Goal: Information Seeking & Learning: Find specific fact

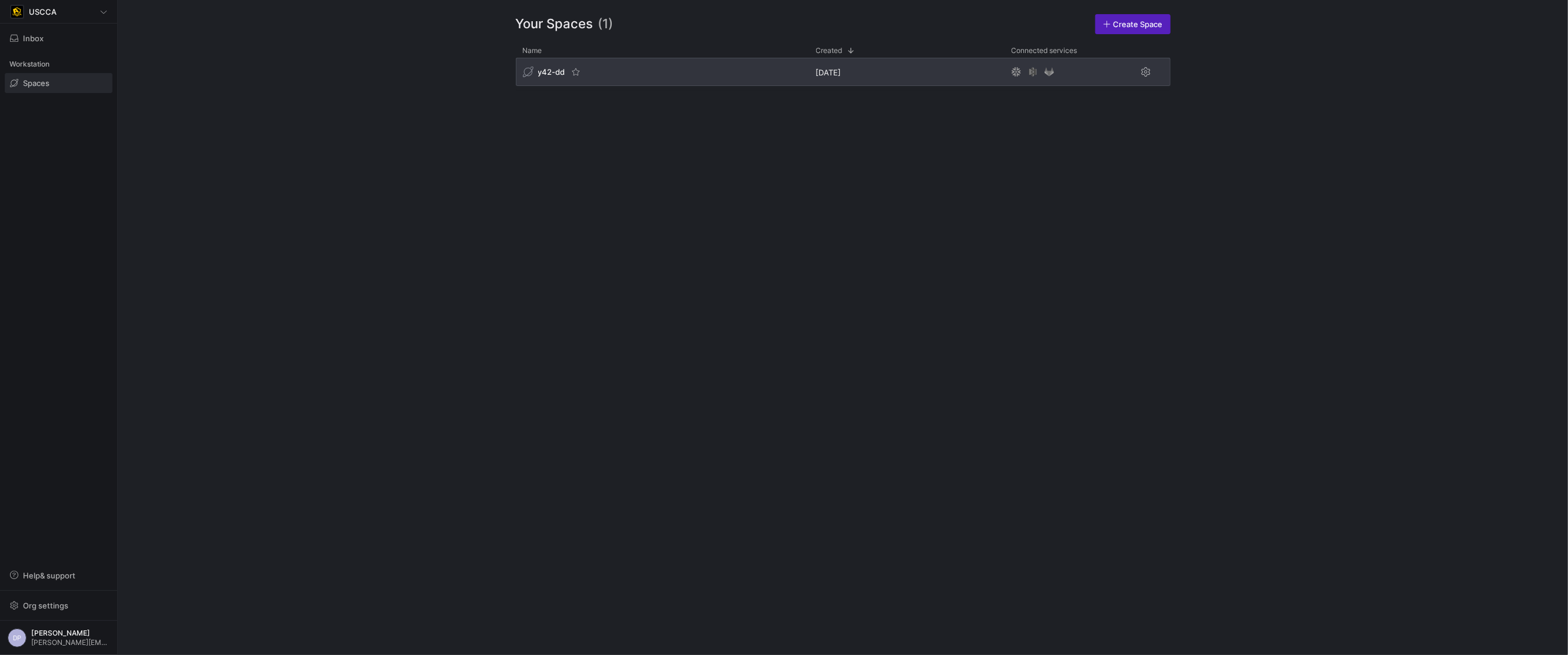
click at [582, 75] on div "y42-dd" at bounding box center [662, 72] width 293 height 28
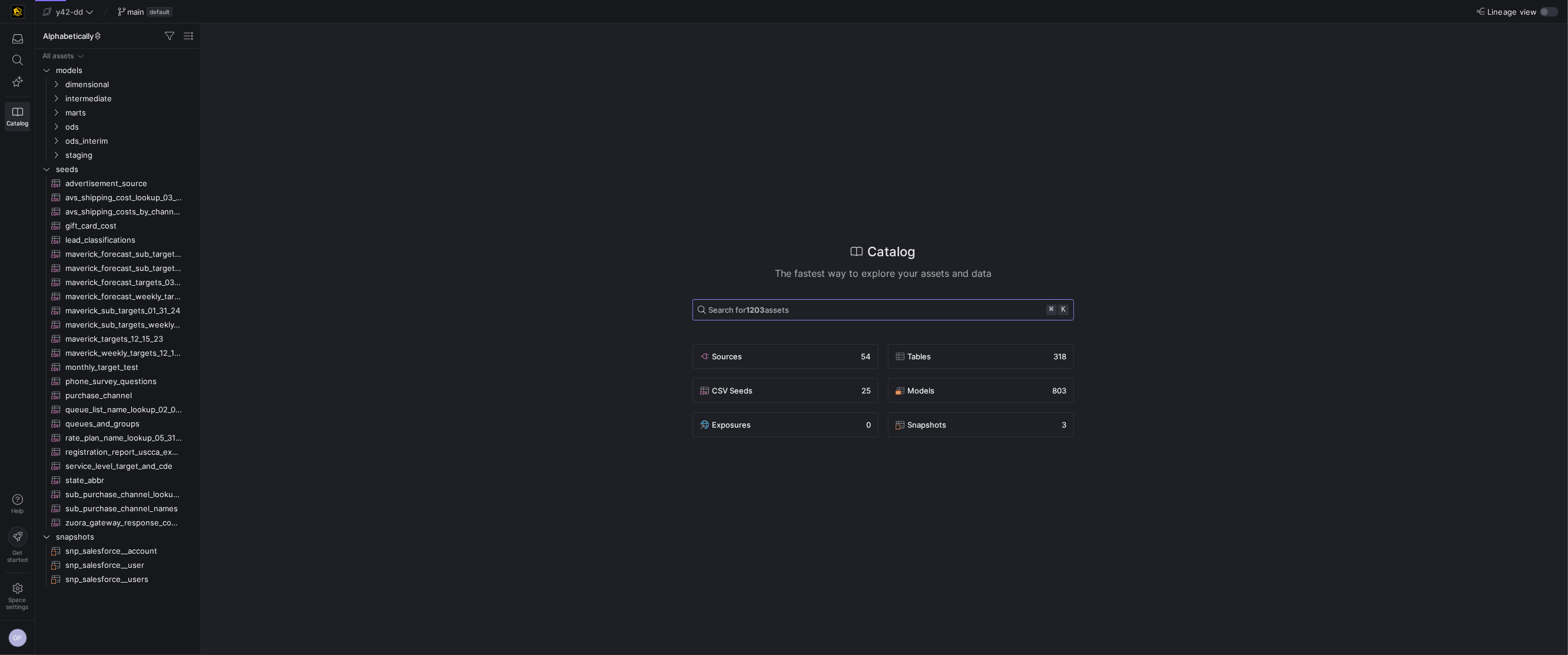
click at [781, 309] on span "Search for 1203 assets" at bounding box center [749, 309] width 81 height 9
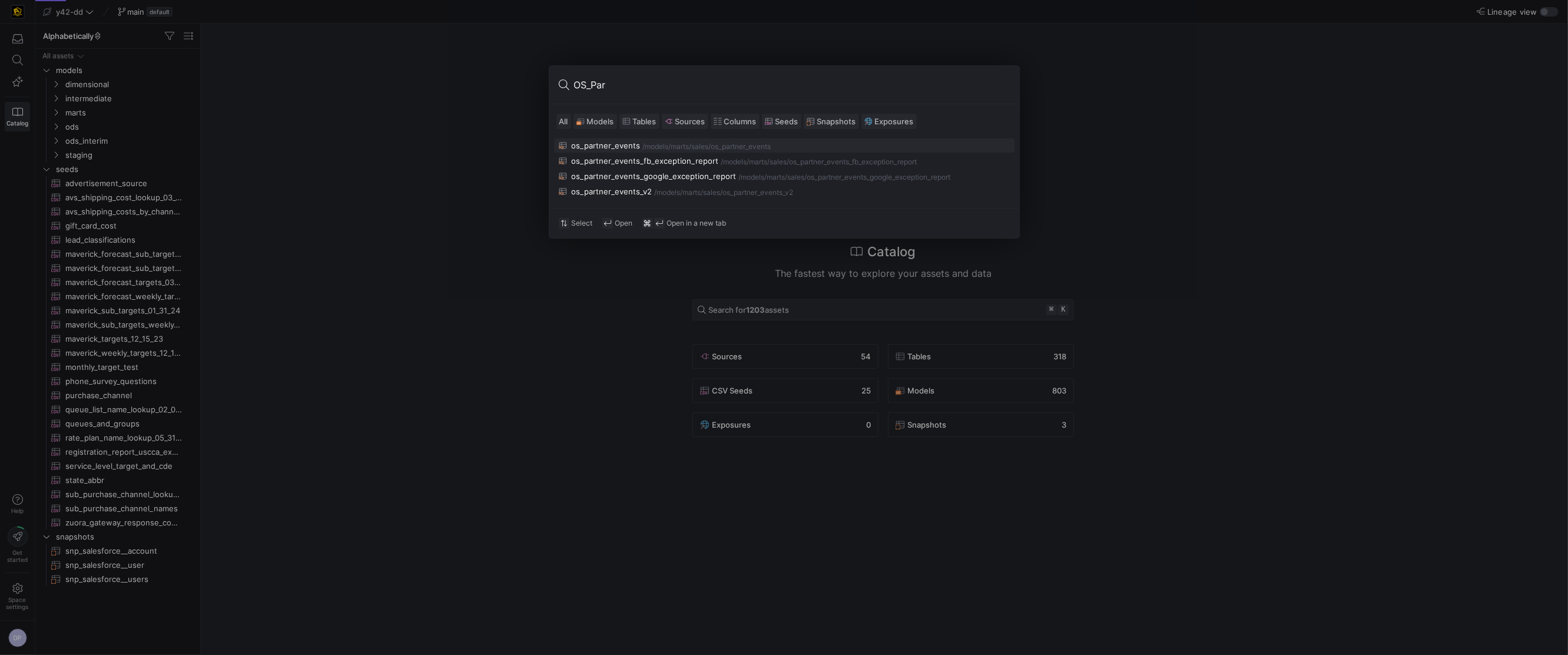
type input "OS_Par"
click at [623, 144] on div "os_partner_events" at bounding box center [606, 145] width 69 height 9
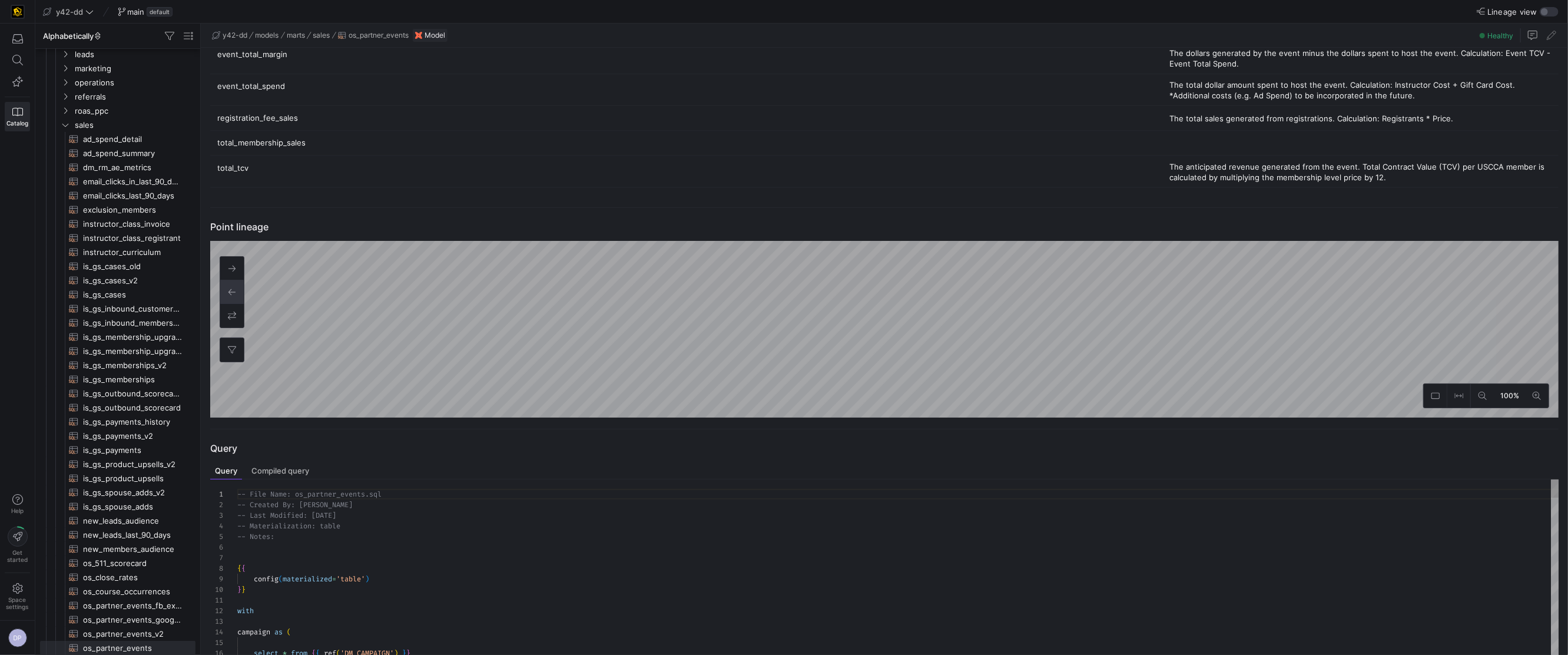
scroll to position [493, 0]
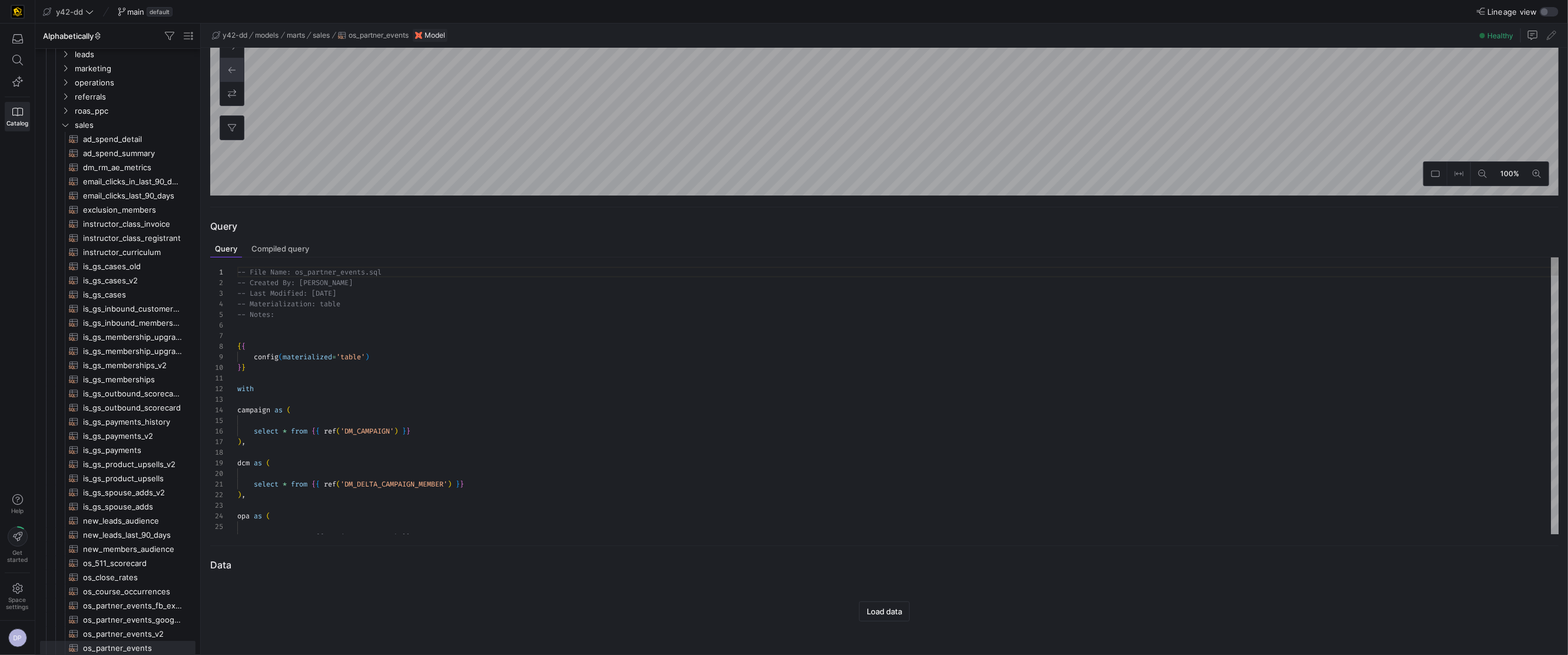
type input "TOTAL"
type textarea "t"
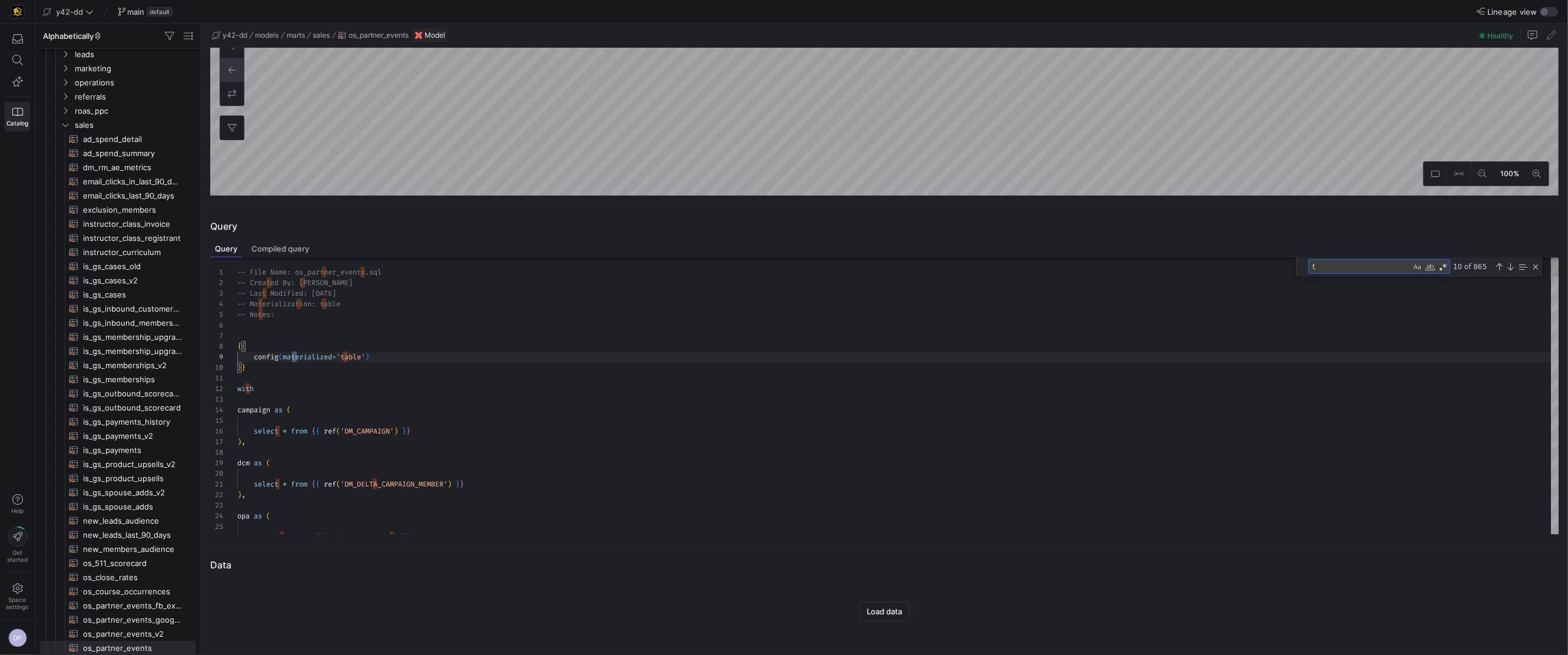
type textarea "select * from {{ ref('DM_DELTA_CAMPAIGN_MEMBER') }} ), opa as ( --select * from…"
type textarea "to"
type textarea ", event_registrants , campaign.campaign_nm as event_name , campaign.conformed_e…"
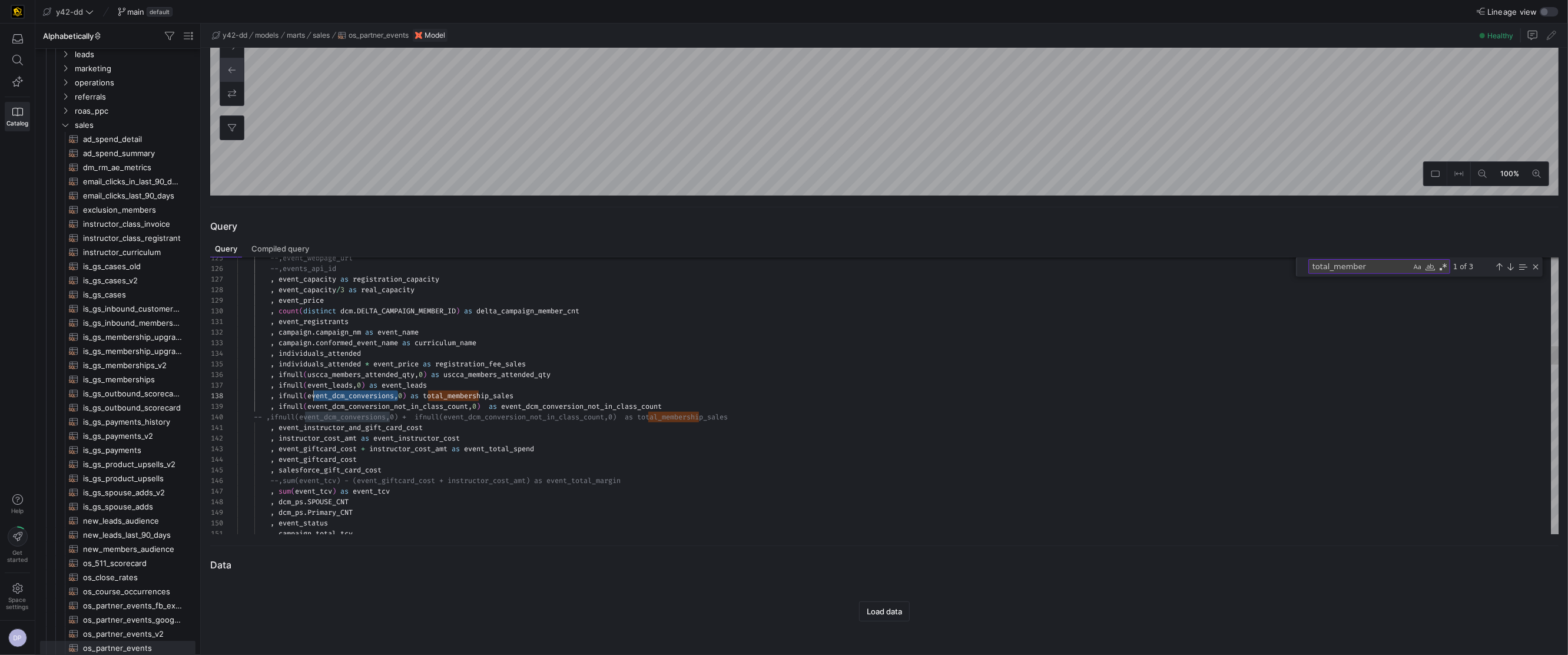
scroll to position [74, 72]
drag, startPoint x: 397, startPoint y: 398, endPoint x: 310, endPoint y: 398, distance: 87.0
click at [1374, 270] on textarea "total_member" at bounding box center [1359, 267] width 102 height 13
drag, startPoint x: 1372, startPoint y: 267, endPoint x: 1278, endPoint y: 264, distance: 94.0
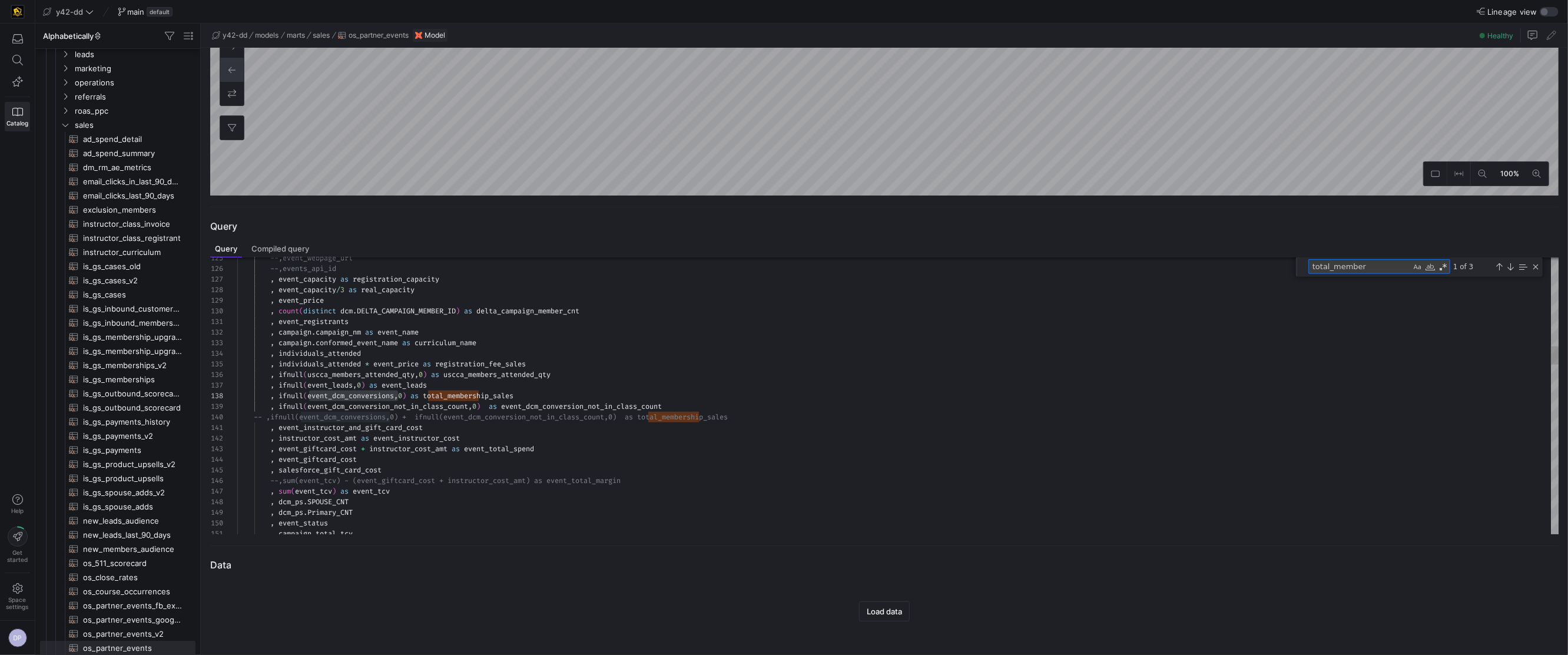
click at [1278, 264] on div "125 126 127 128 129 130 131 132 133 134 135 136 137 138 139 140 141 142 143 144…" at bounding box center [884, 396] width 1349 height 277
type textarea "event_dcm_conversions"
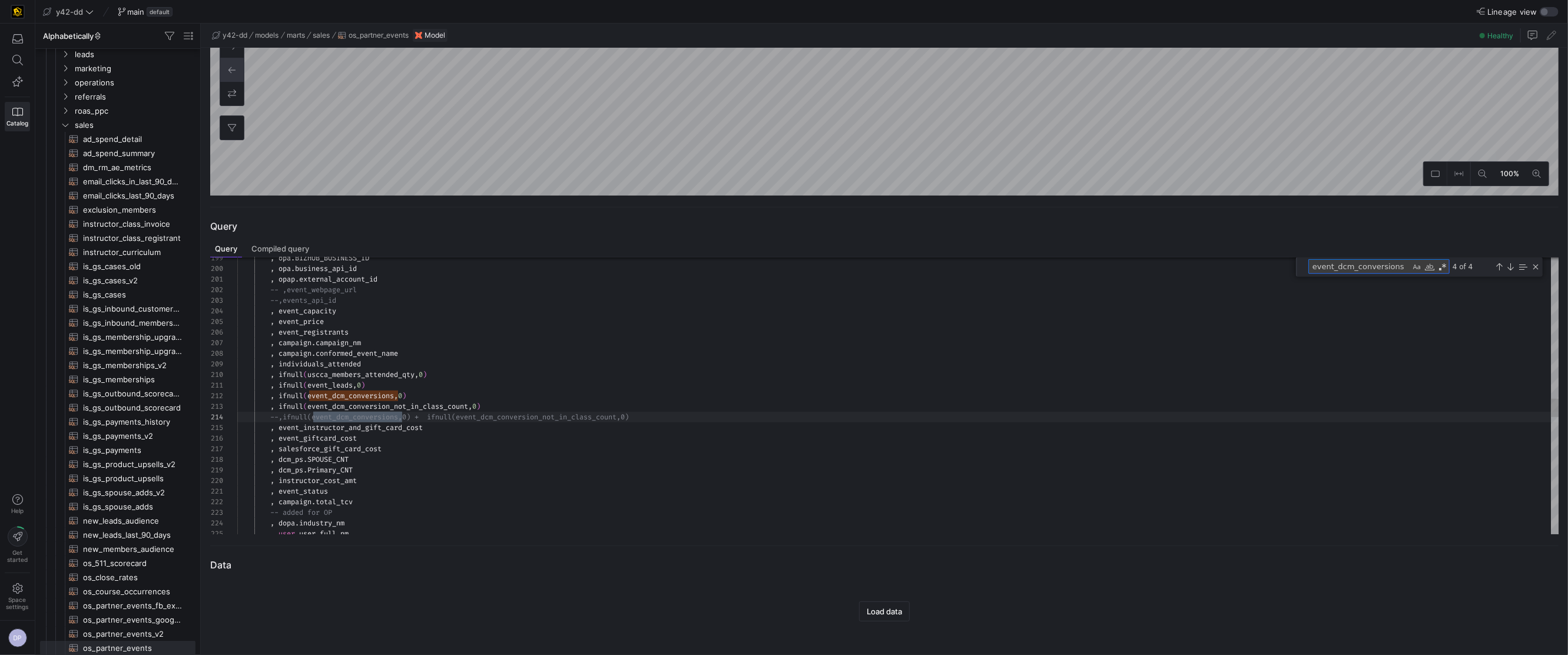
type textarea ", event_registrants , campaign.campaign_nm as event_name , campaign.conformed_e…"
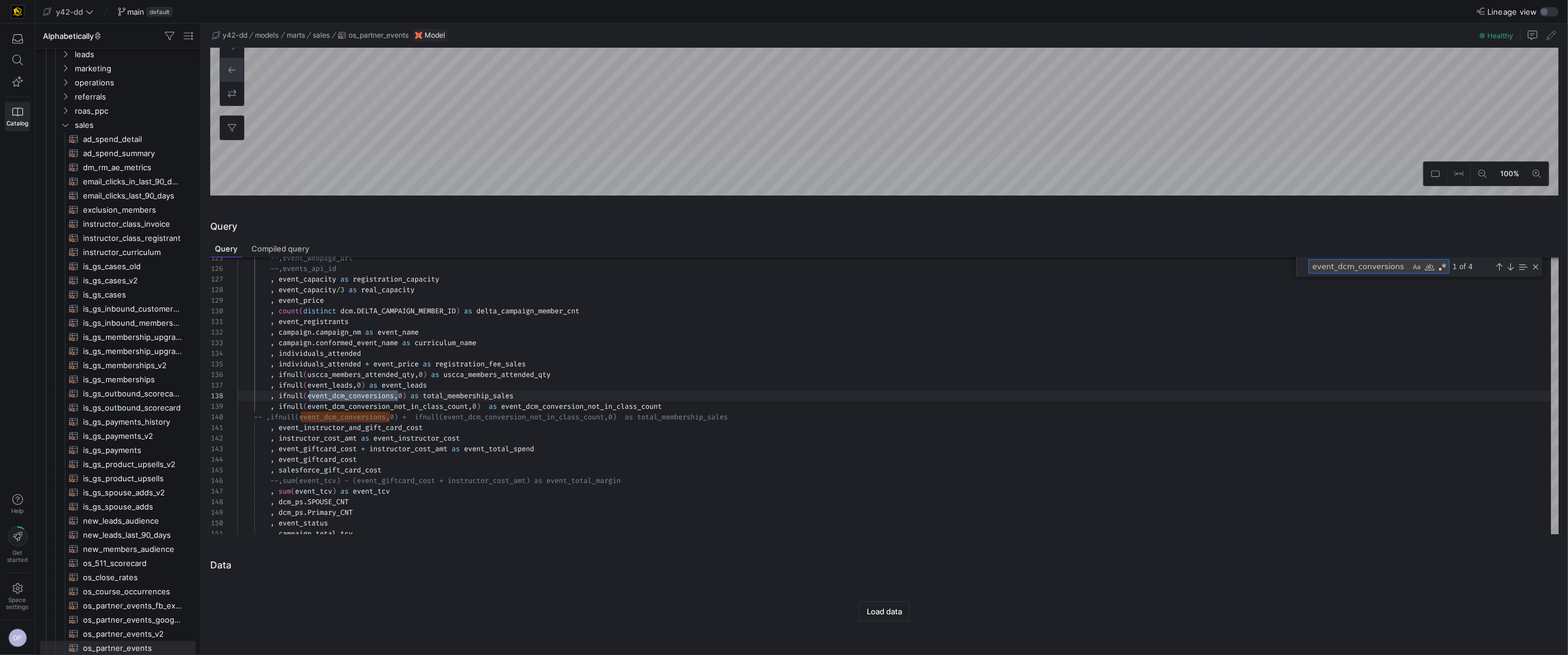
type textarea "event_dcm_conversions"
click at [19, 59] on icon at bounding box center [17, 60] width 10 height 10
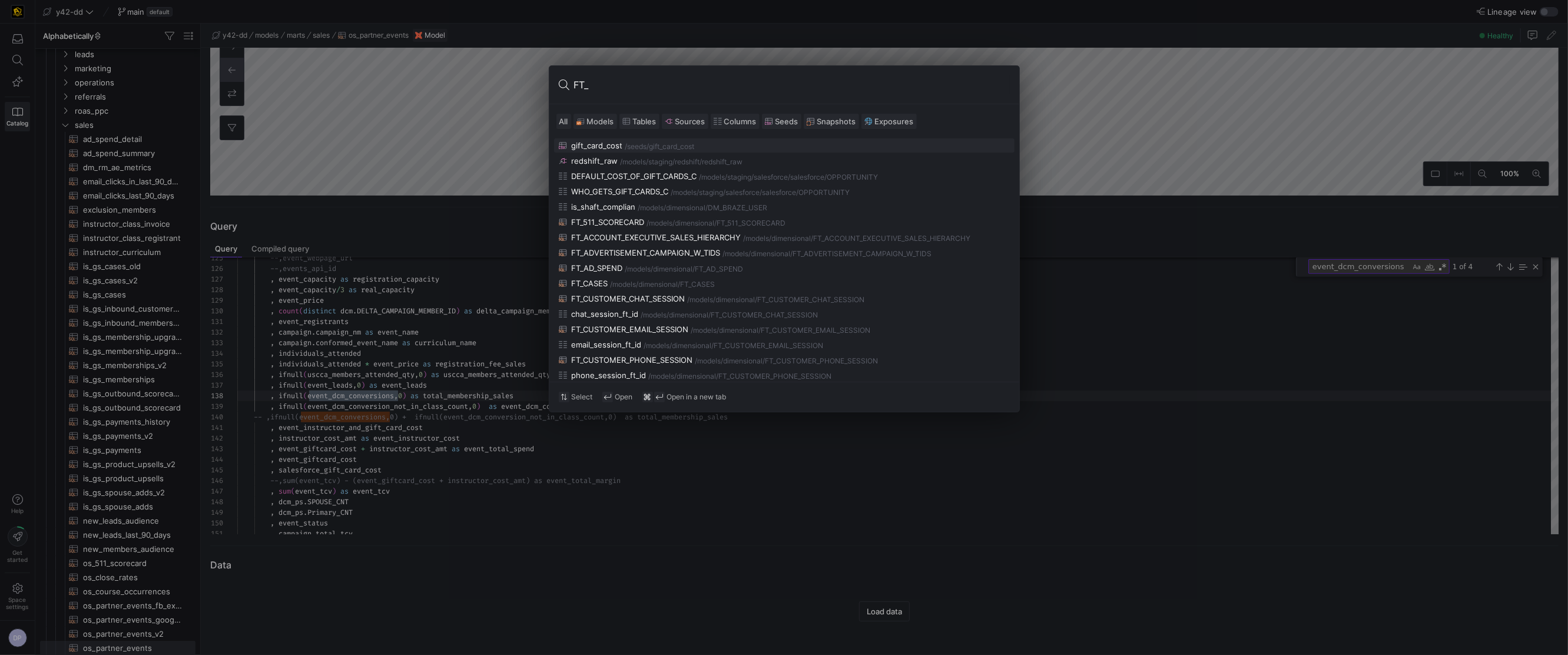
type input "FT_"
click at [1117, 272] on div at bounding box center [784, 328] width 1568 height 655
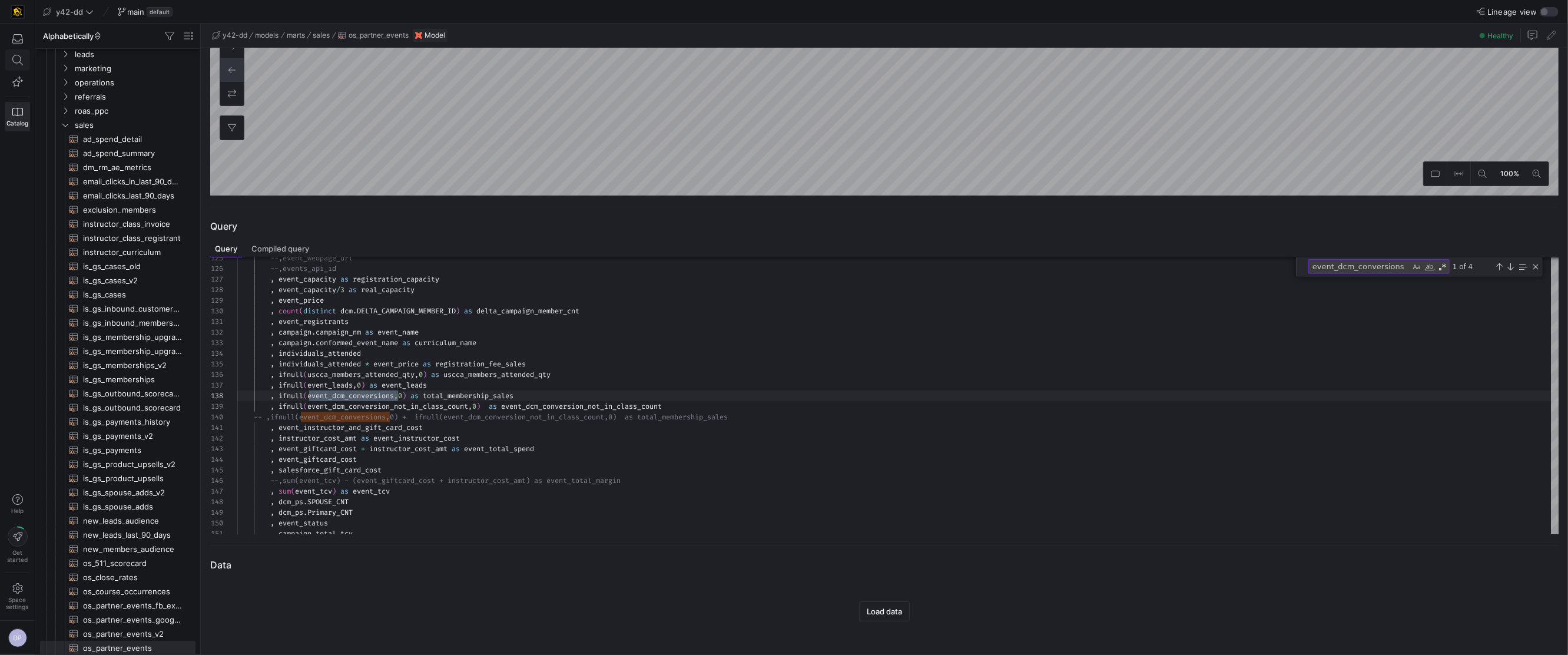
click at [17, 61] on icon at bounding box center [17, 60] width 10 height 10
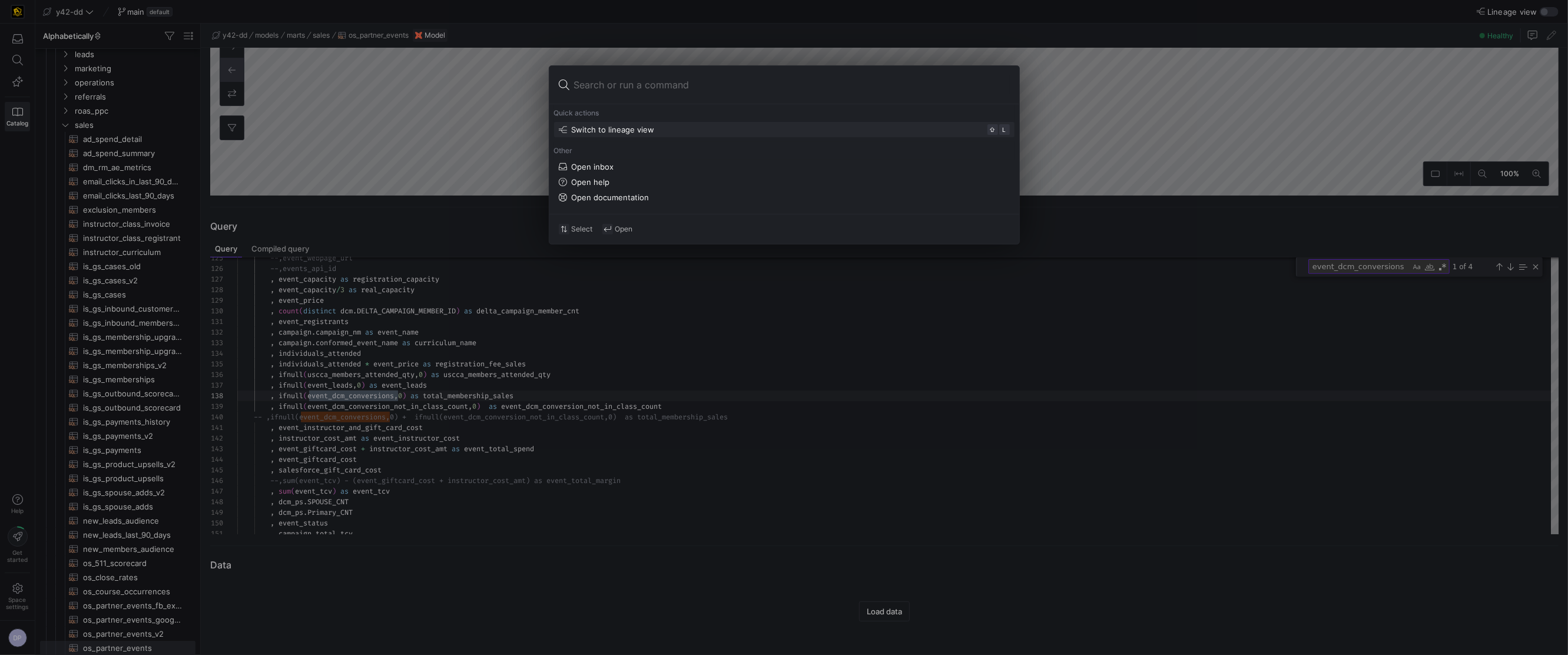
type input "D"
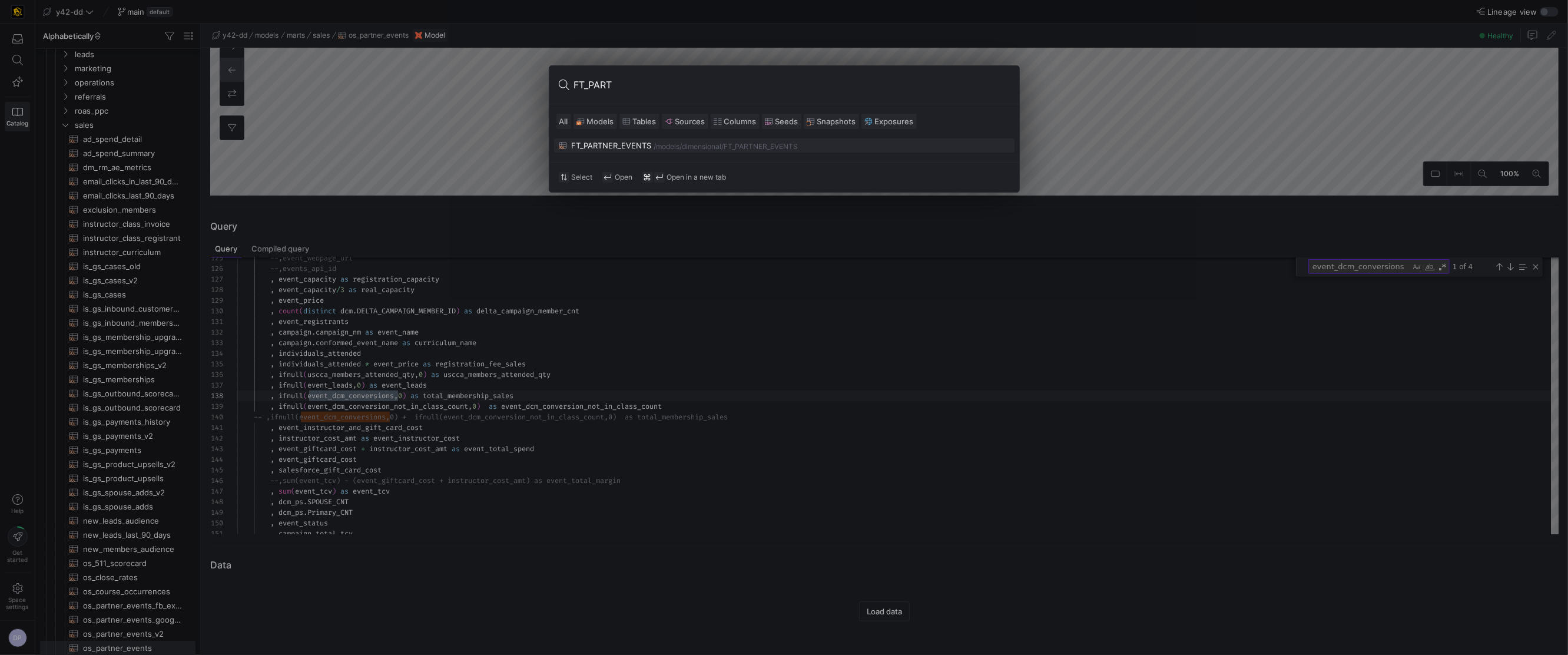
type input "FT_PART"
click at [618, 145] on div "FT_PARTNER_EVENTS" at bounding box center [612, 145] width 80 height 9
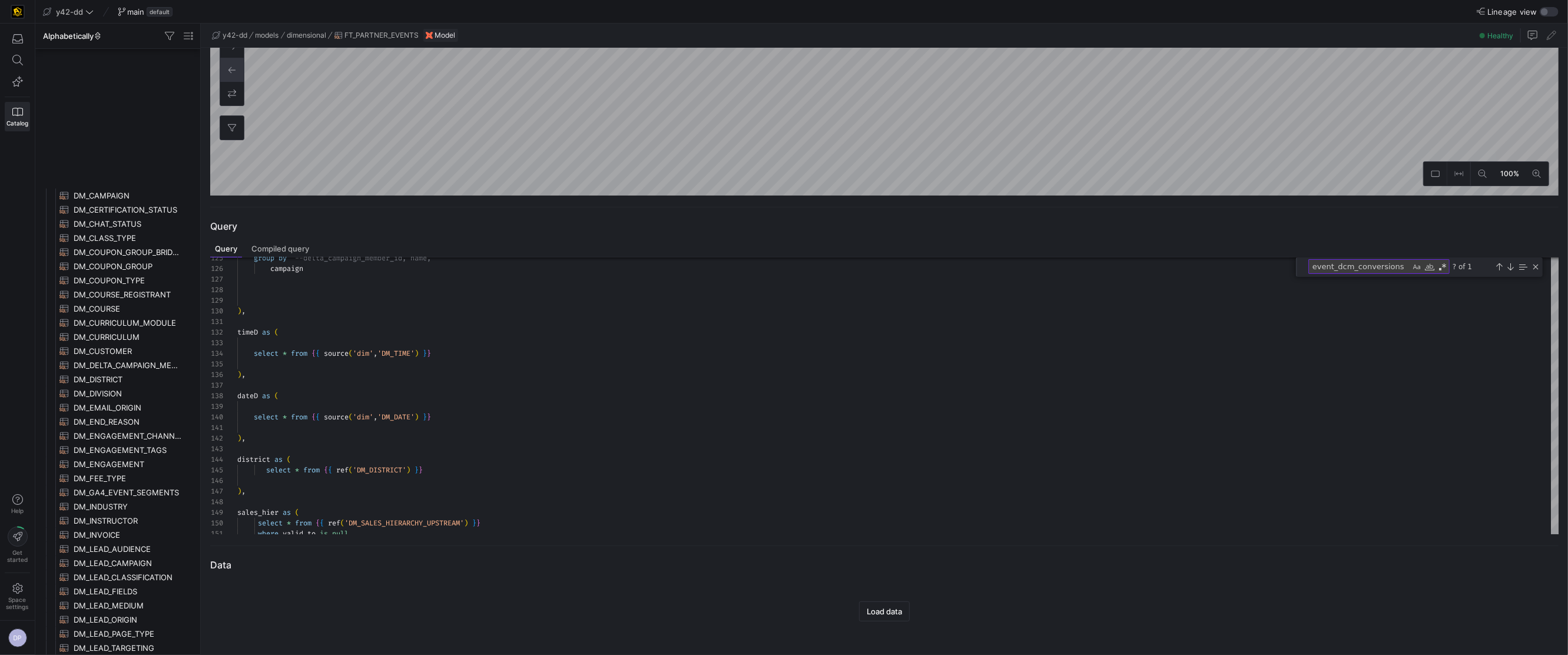
scroll to position [963, 0]
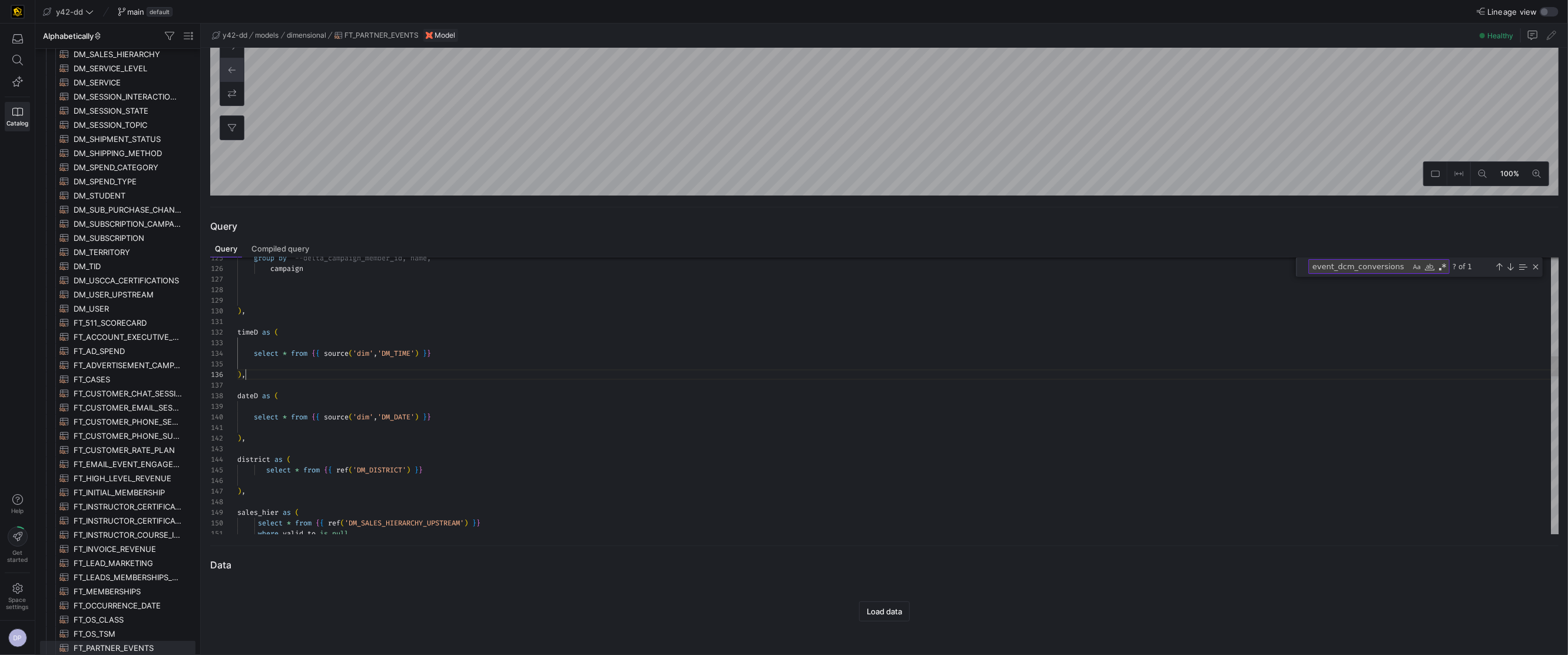
click at [1402, 265] on textarea "event_dcm_conversions" at bounding box center [1359, 267] width 101 height 13
type textarea ",replace(e.address:state,'"','') as event_state ,ifnull(e.price,0) as event_pri…"
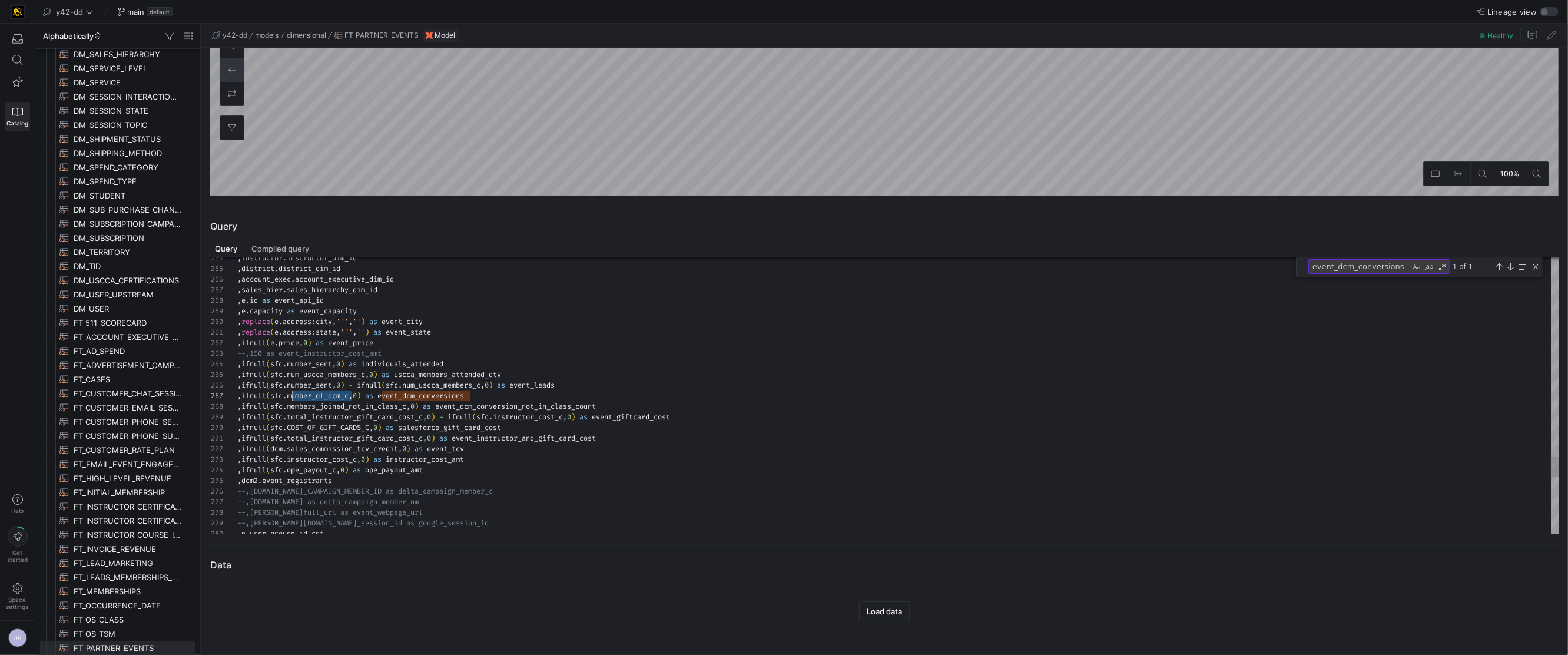
scroll to position [63, 50]
drag, startPoint x: 352, startPoint y: 391, endPoint x: 286, endPoint y: 393, distance: 66.0
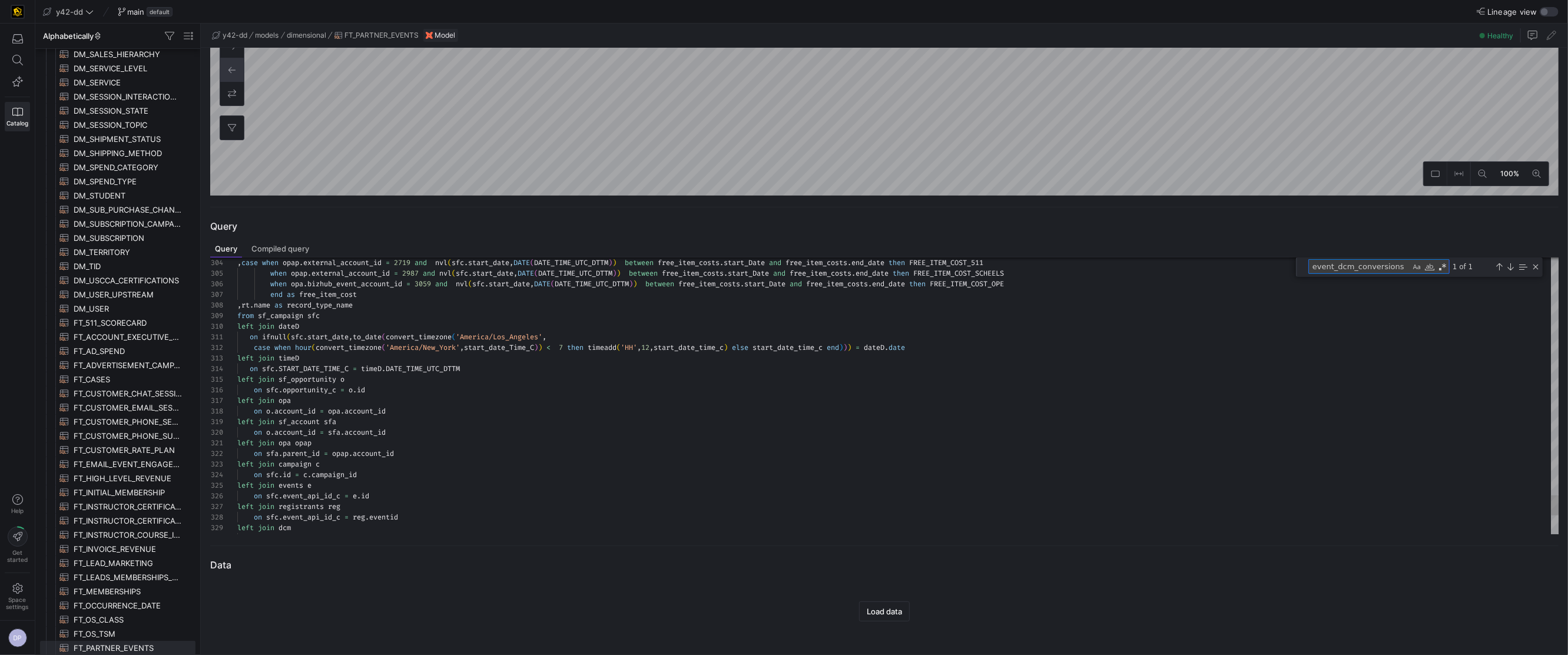
drag, startPoint x: 1399, startPoint y: 265, endPoint x: 1285, endPoint y: 261, distance: 114.1
click at [1285, 261] on div "304 305 306 307 308 309 310 311 312 313 314 315 316 317 318 319 320 321 322 323…" at bounding box center [884, 396] width 1349 height 277
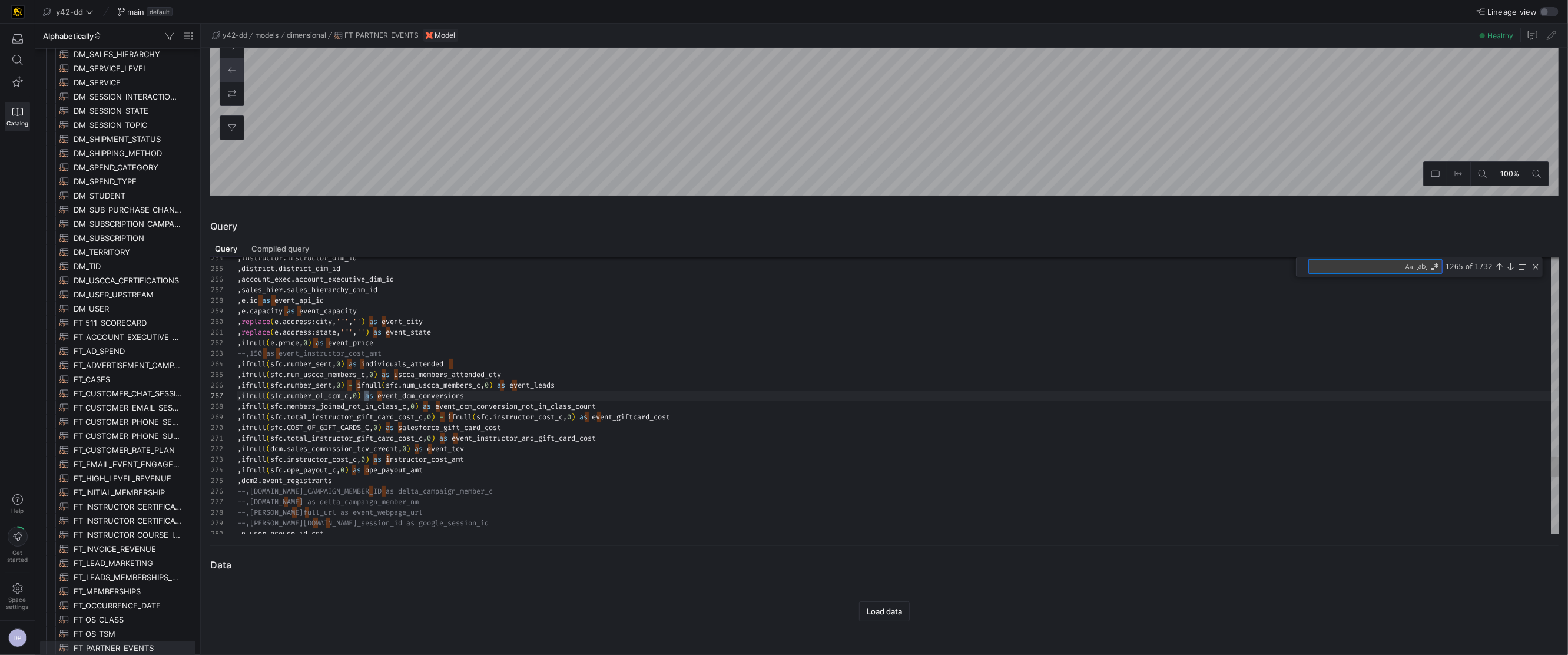
type textarea "tructor_cost_amt ,ifnull(sfc.number_sent,0) as individuals_attended ,ifnull(sfc…"
type textarea "s"
type textarea "tart_Date and free_item_costs.end_date then FREE_ITEM_COST_511 when opap.extern…"
type textarea "sf"
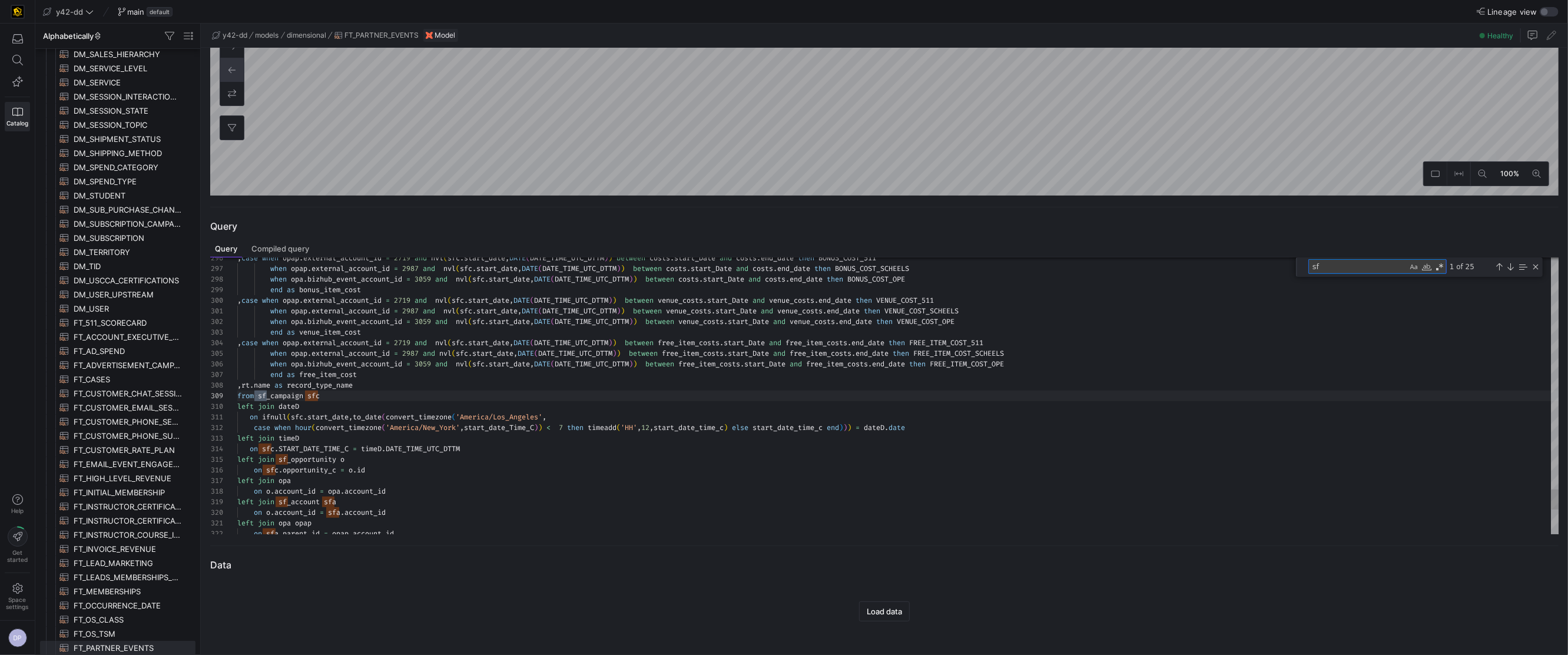
type textarea "d free_item_costs.end_date then FREE_ITEM_COST_511 when opap.external_account_i…"
type textarea "sfc"
type textarea "on ifnull(sfc.start_date,to_date(convert_timezone('America/Los_Angeles', case w…"
type textarea "sfc"
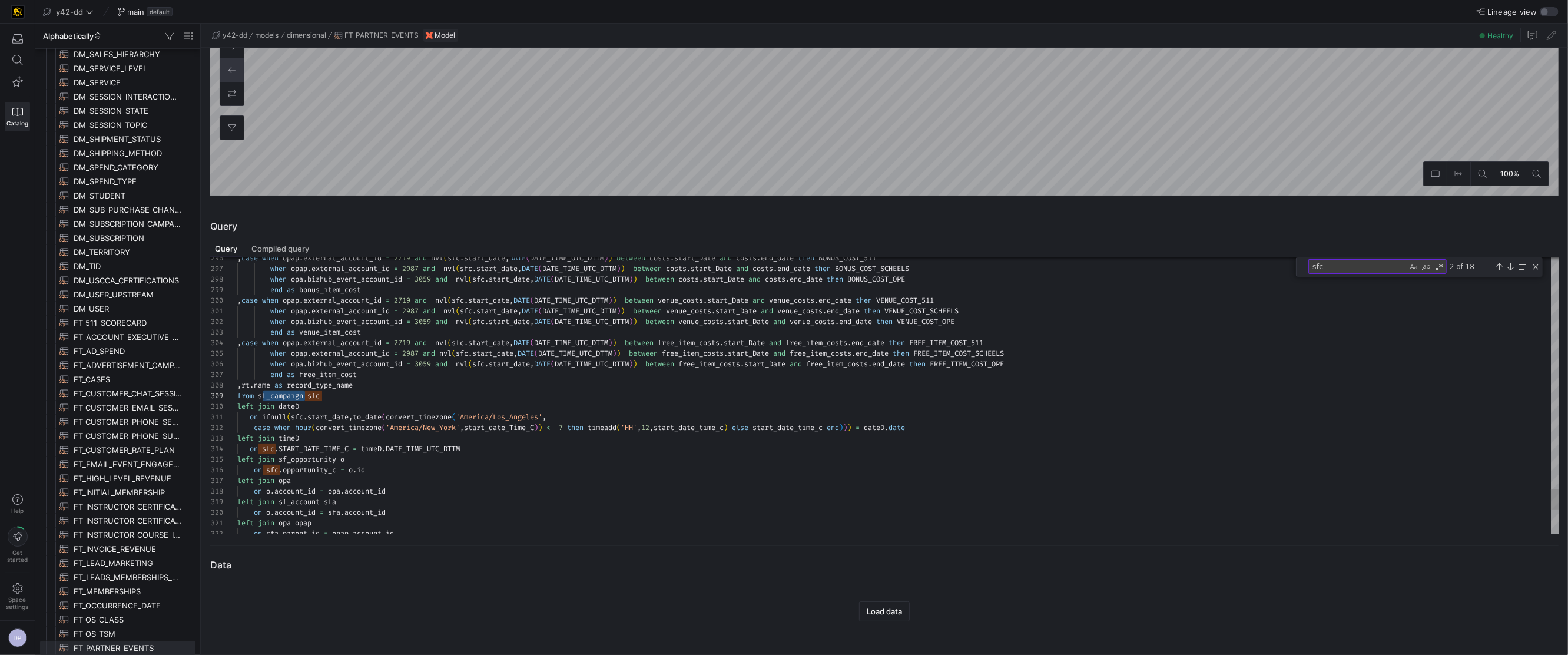
type textarea "art_Date and free_item_costs.end_date then FREE_ITEM_COST_511 when opap.externa…"
drag, startPoint x: 303, startPoint y: 399, endPoint x: 259, endPoint y: 399, distance: 44.0
drag, startPoint x: 1351, startPoint y: 268, endPoint x: 1311, endPoint y: 265, distance: 40.1
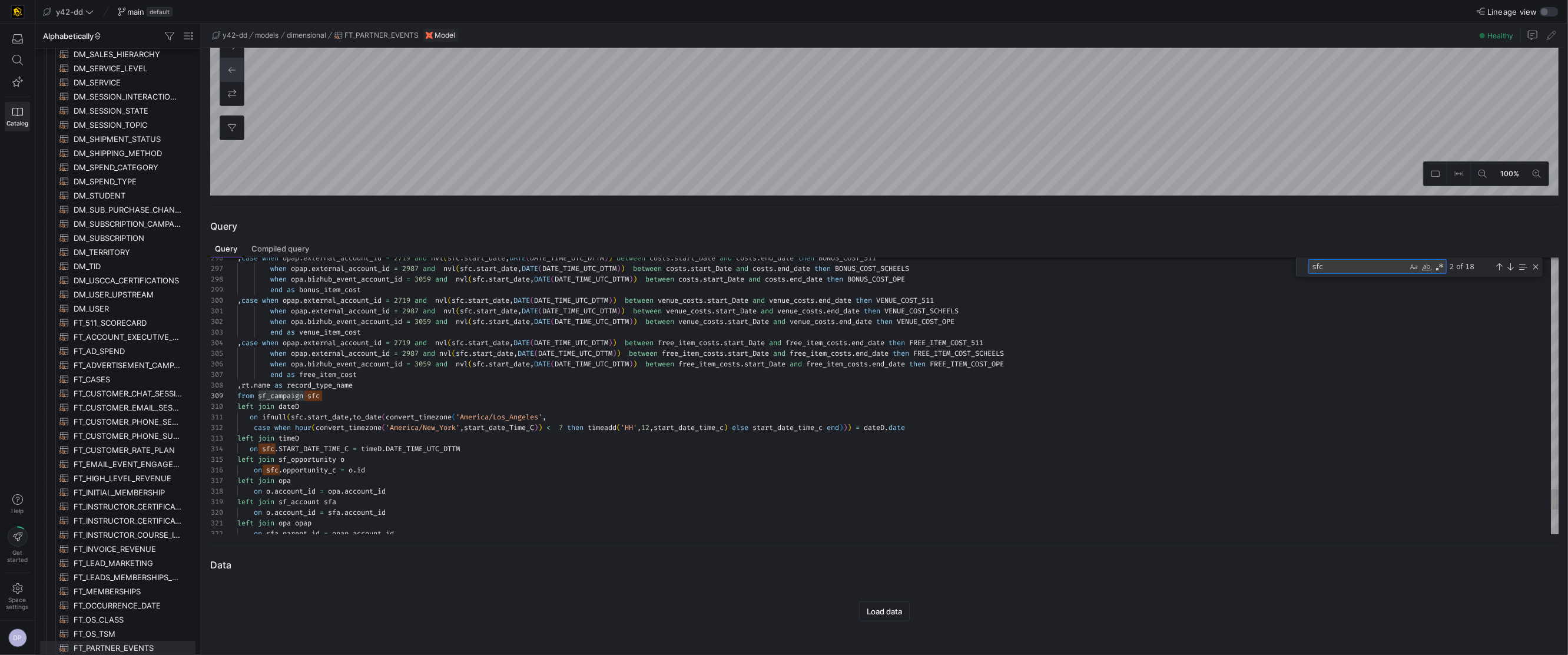
click at [1311, 265] on textarea "sfc" at bounding box center [1358, 267] width 99 height 13
paste textarea "sf_campaign"
type textarea "sf_campaign"
click at [1507, 267] on div "Next Match (Enter)" at bounding box center [1510, 266] width 9 height 9
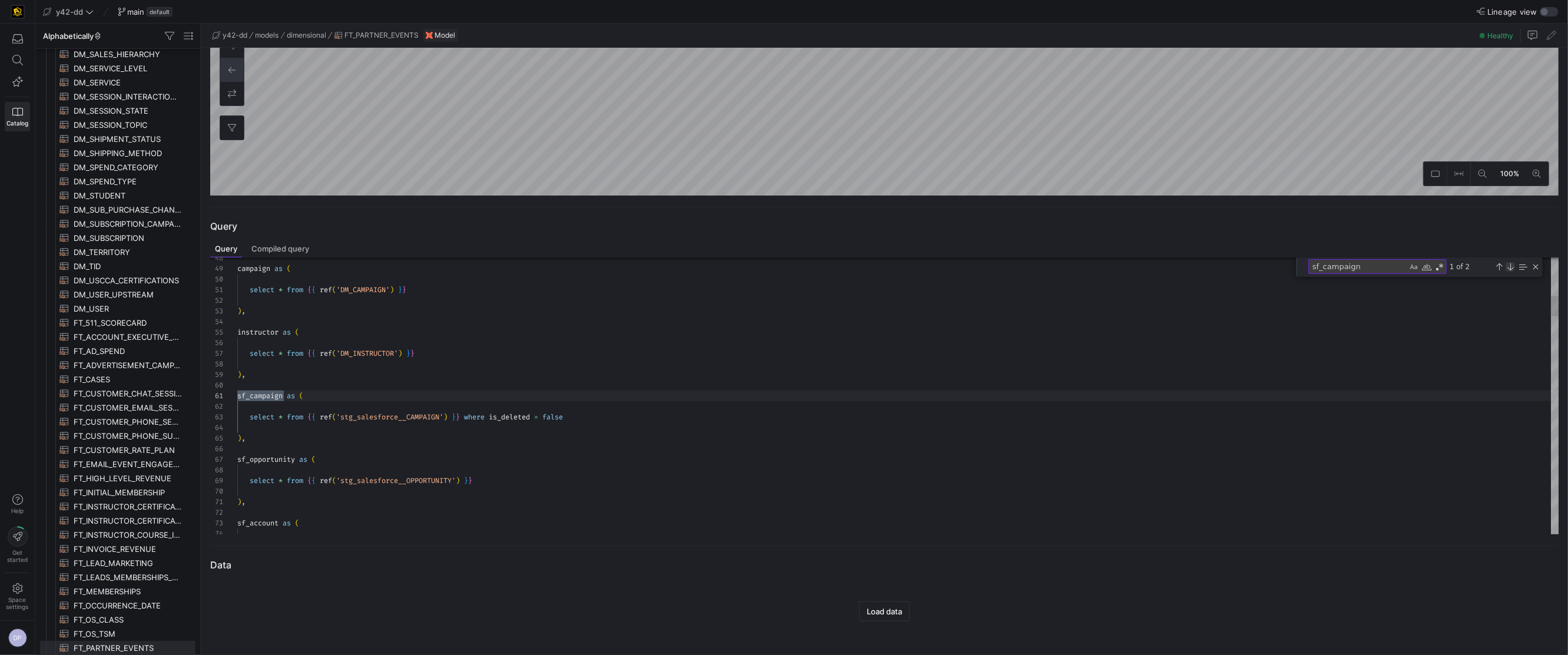
scroll to position [106, 46]
click at [399, 420] on div "stg_salesforce__CAMPAIGN Metadata Query Preview Data CONTROL ⇧ ⏎ Redirect to as…" at bounding box center [784, 328] width 1568 height 655
drag, startPoint x: 435, startPoint y: 411, endPoint x: 447, endPoint y: 413, distance: 12.2
click at [435, 411] on div at bounding box center [784, 328] width 1568 height 655
drag, startPoint x: 446, startPoint y: 416, endPoint x: 367, endPoint y: 413, distance: 79.1
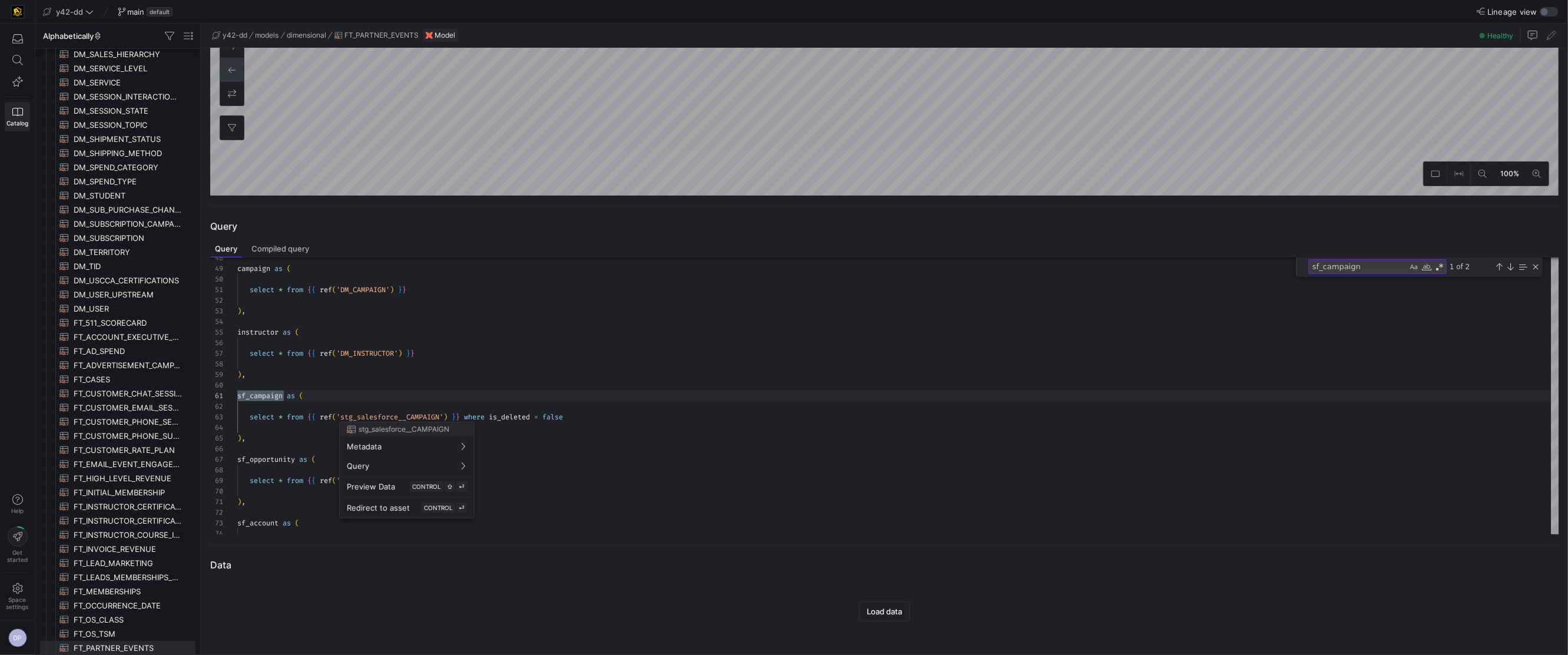
click at [368, 413] on div at bounding box center [784, 328] width 1568 height 655
click at [388, 419] on div at bounding box center [784, 328] width 1568 height 655
click at [1373, 271] on div at bounding box center [784, 328] width 1568 height 655
drag, startPoint x: 1365, startPoint y: 268, endPoint x: 1294, endPoint y: 270, distance: 71.0
click at [1296, 270] on div "sf_campaign sf_campaign 1 of 2" at bounding box center [1419, 267] width 247 height 19
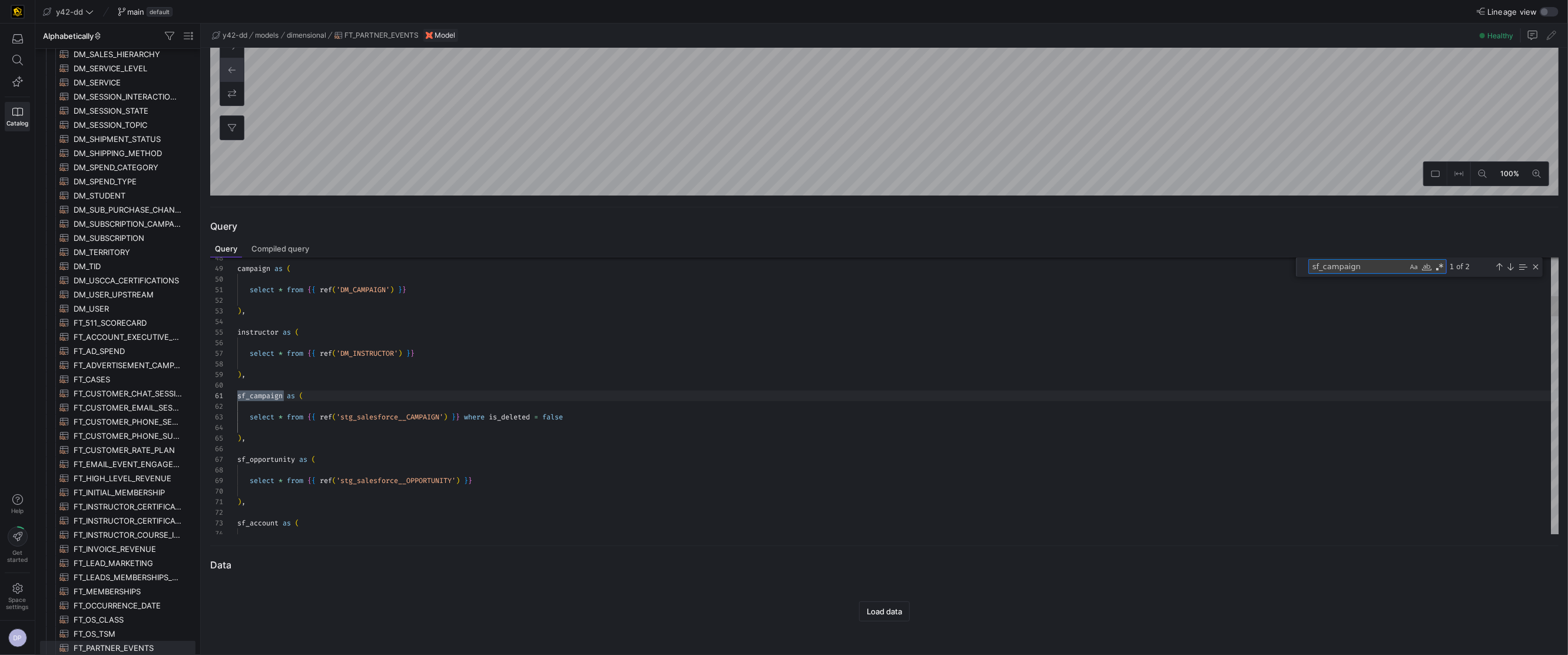
type textarea "tem_costs.end_date then FREE_ITEM_COST_511 when opap.external_account_id = 2987…"
type textarea "t"
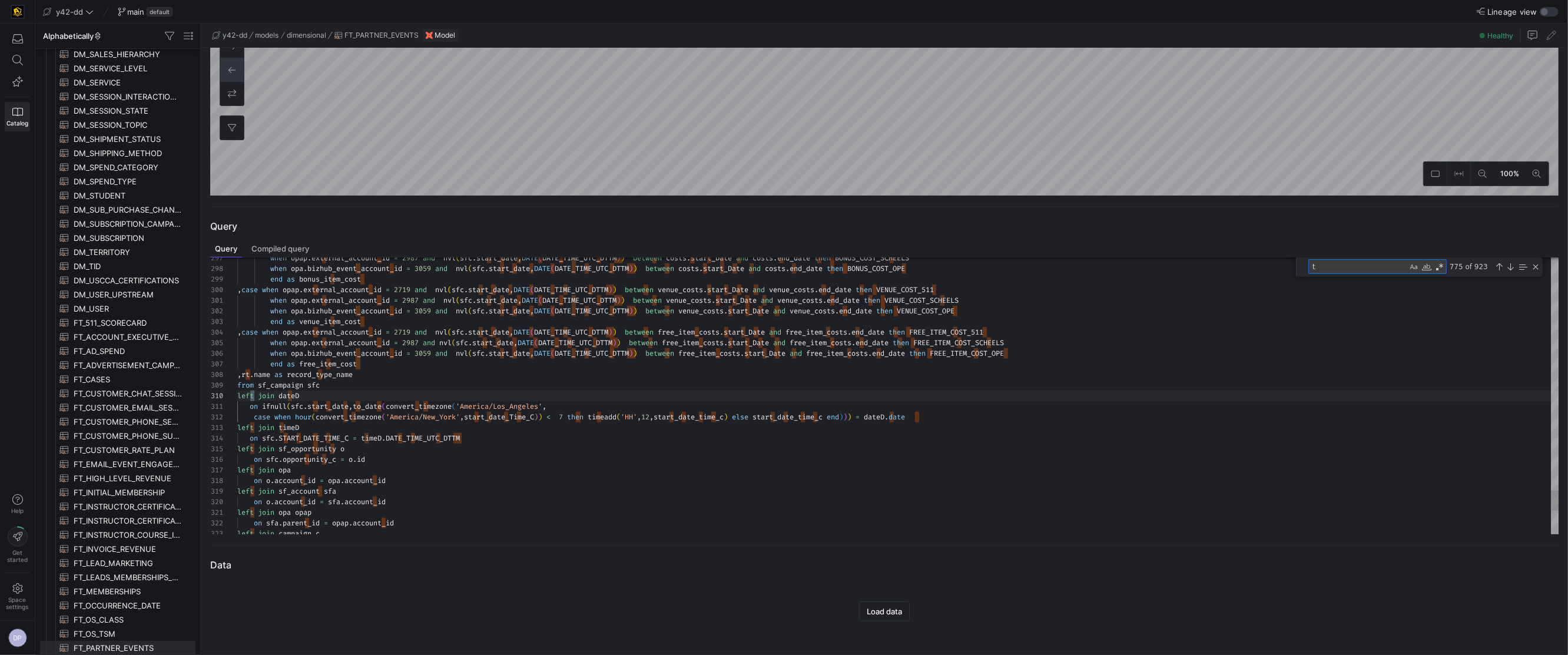
type textarea "on ifnull(sfc.start_date,to_date(convert_timezone('America/Los_Angeles', case w…"
type textarea "to"
type textarea ",replace(e.address:state,'"','') as event_state ,ifnull(e.price,0) as event_pri…"
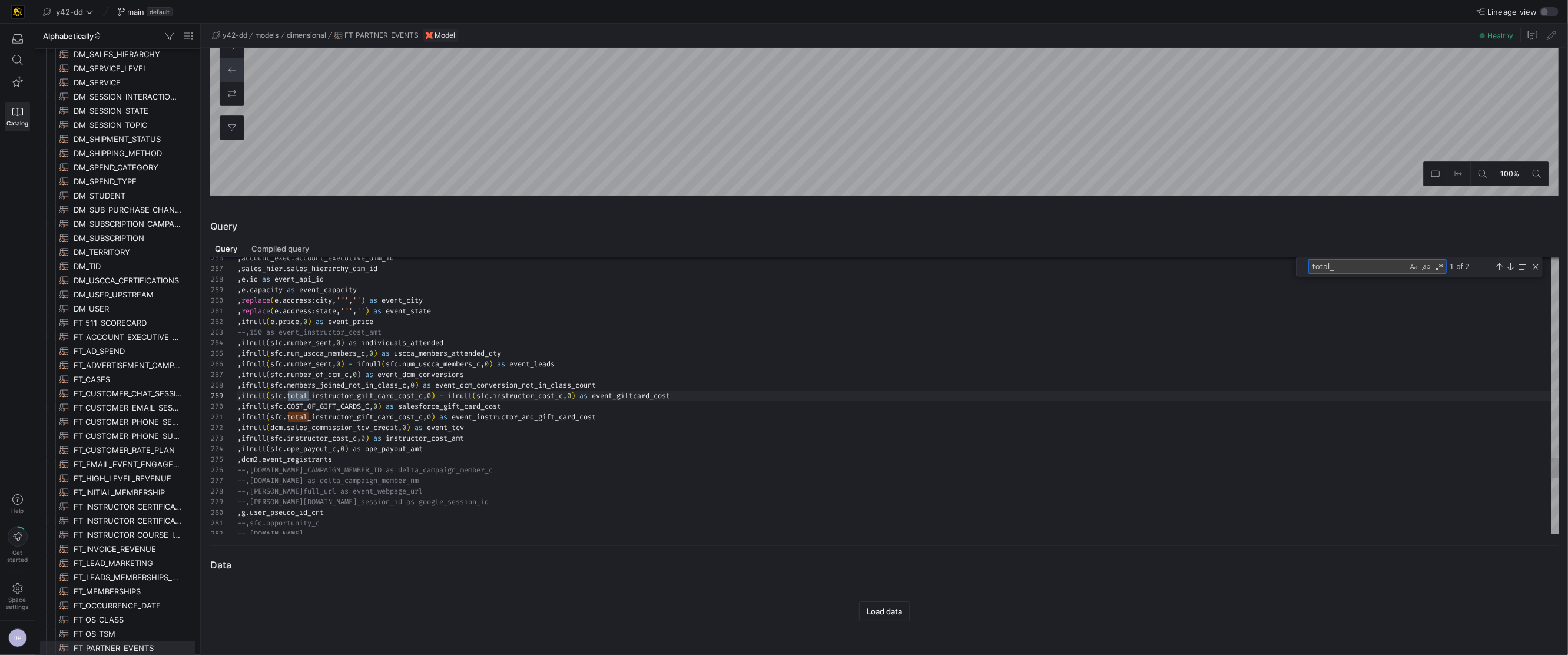
scroll to position [106, 75]
type textarea "tot"
type textarea "on ifnull(sfc.start_date,to_date(convert_timezone('America/Los_Angeles', case w…"
type textarea "to"
type textarea "tem_costs.end_date then FREE_ITEM_COST_511 when opap.external_account_id = 2987…"
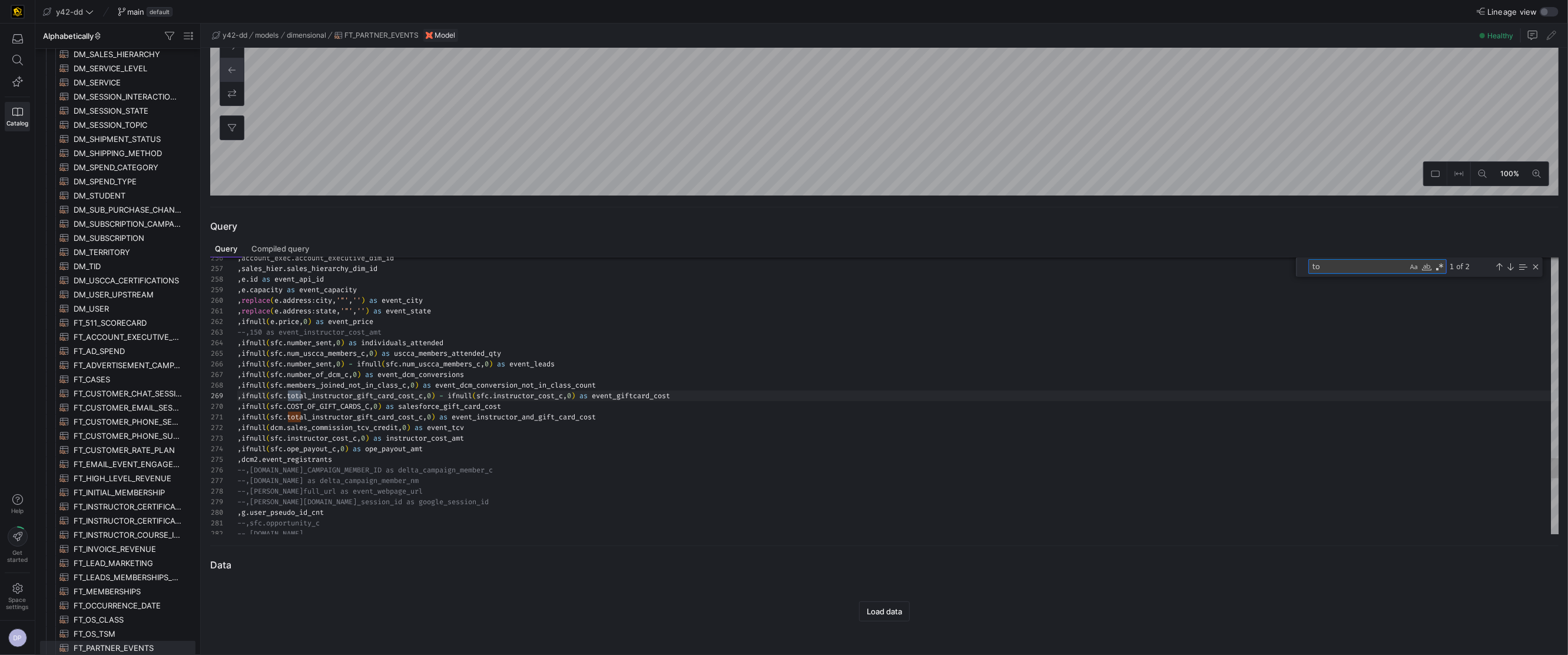
type textarea "t"
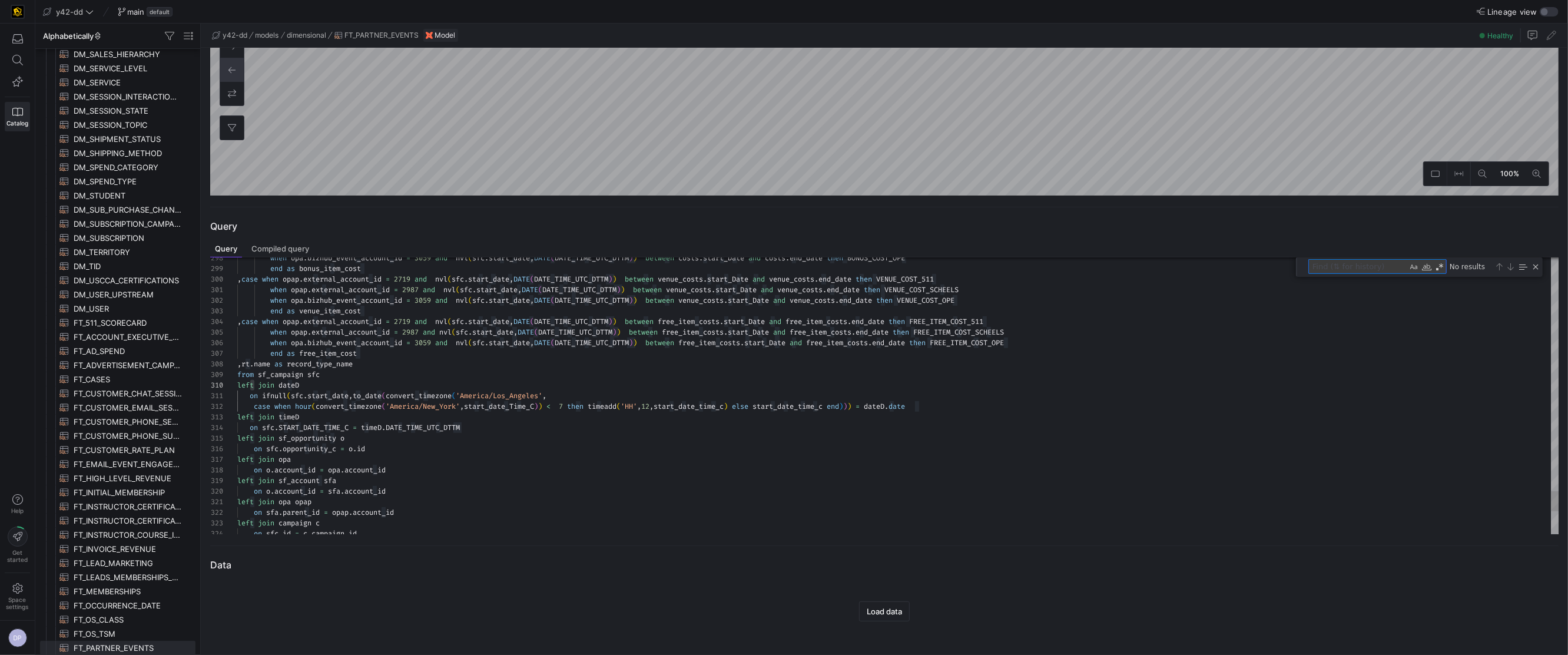
type textarea "art_Date and free_item_costs.end_date then FREE_ITEM_COST_511 when opap.externa…"
type textarea "s"
type textarea "left join district on sfc.owner_id = district.user_id left join account_exec on…"
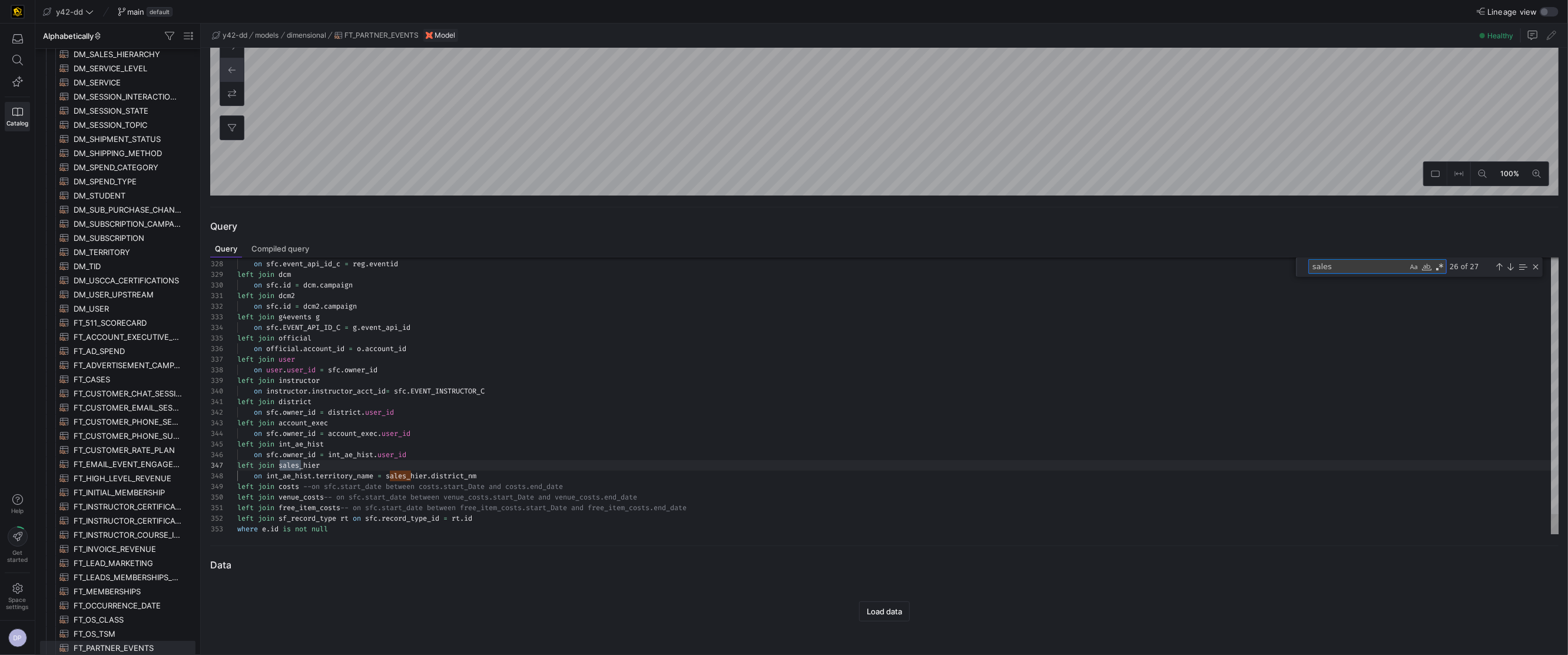
scroll to position [106, 63]
type textarea "sa"
type textarea "art_Date and free_item_costs.end_date then FREE_ITEM_COST_511 when opap.externa…"
type textarea "s"
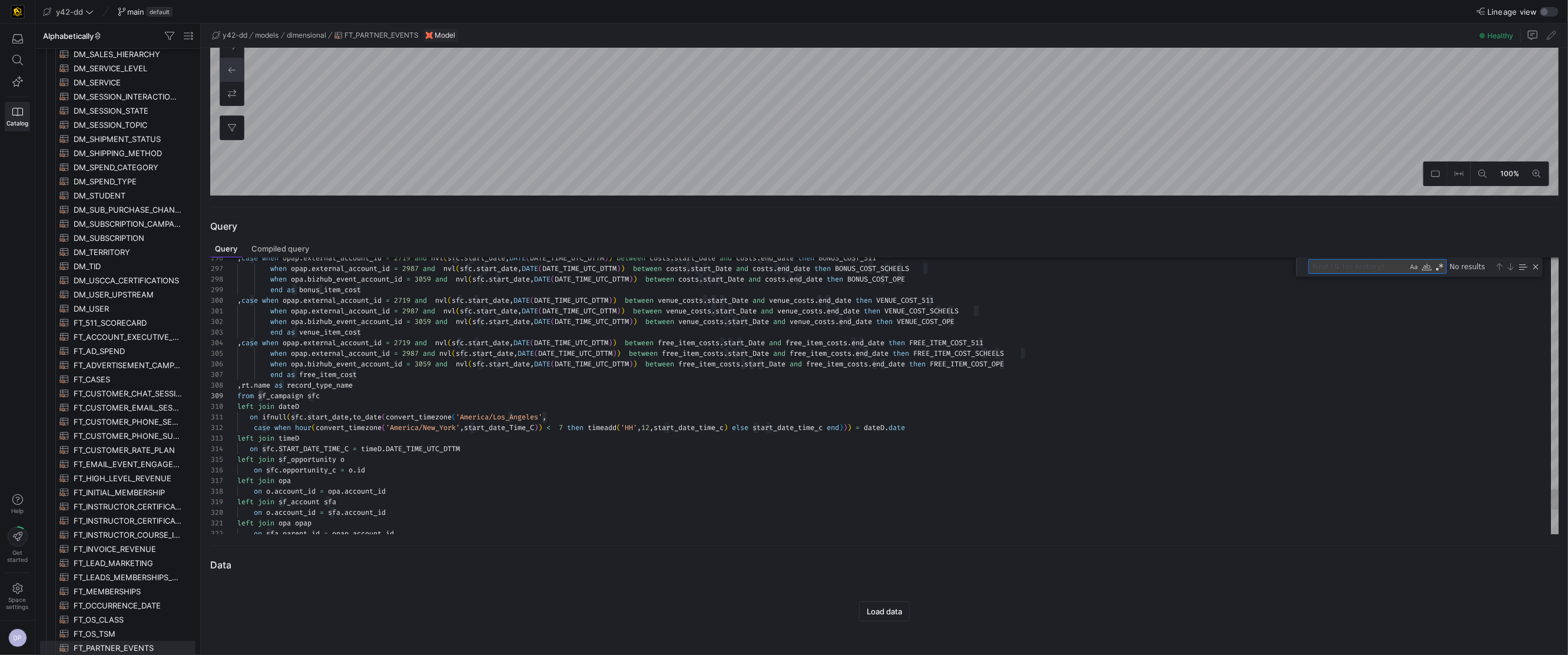
type textarea "tem_costs.end_date then FREE_ITEM_COST_511 when opap.external_account_id = 2987…"
type textarea "t"
type textarea "on ifnull(sfc.start_date,to_date(convert_timezone('America/Los_Angeles', case w…"
type textarea "to"
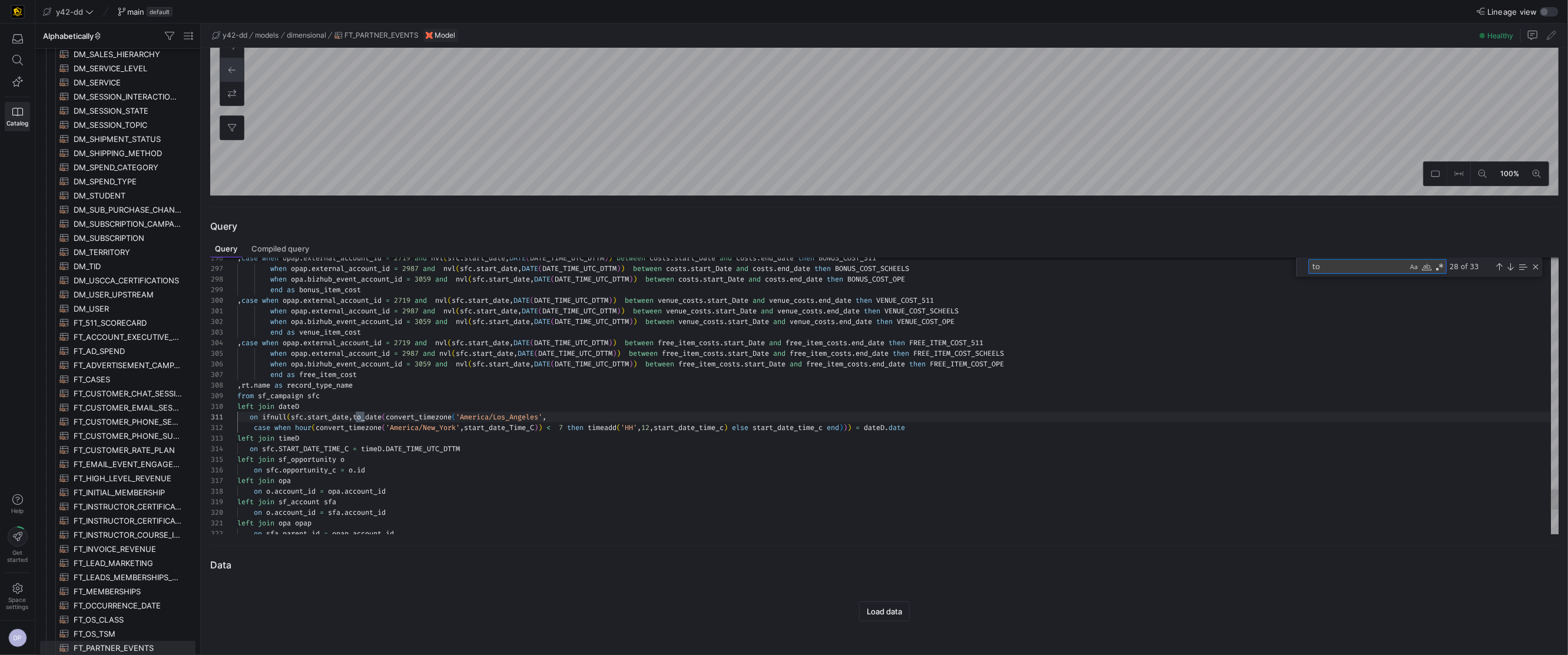
type textarea ",replace(e.address:state,'"','') as event_state ,ifnull(e.price,0) as event_pri…"
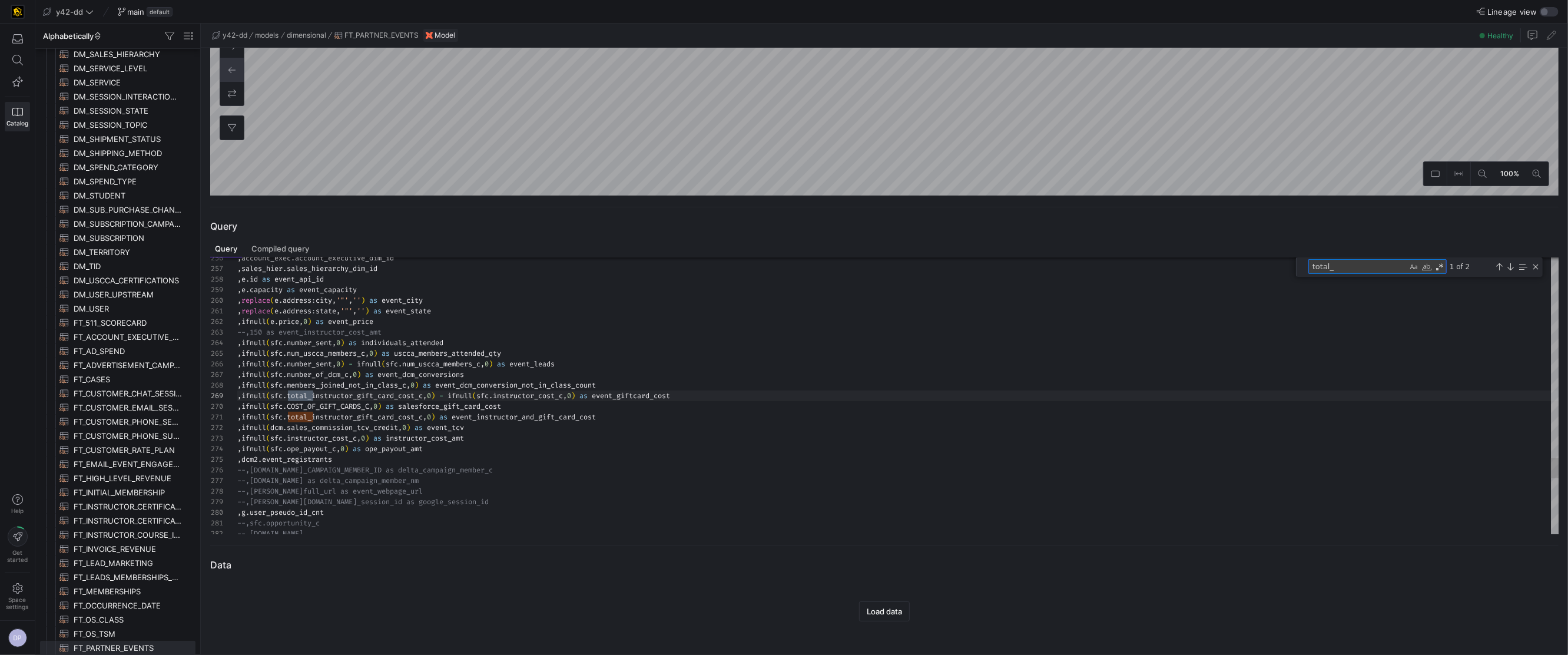
scroll to position [106, 75]
type textarea "tot"
type textarea "on ifnull(sfc.start_date,to_date(convert_timezone('America/Los_Angeles', case w…"
type textarea "to"
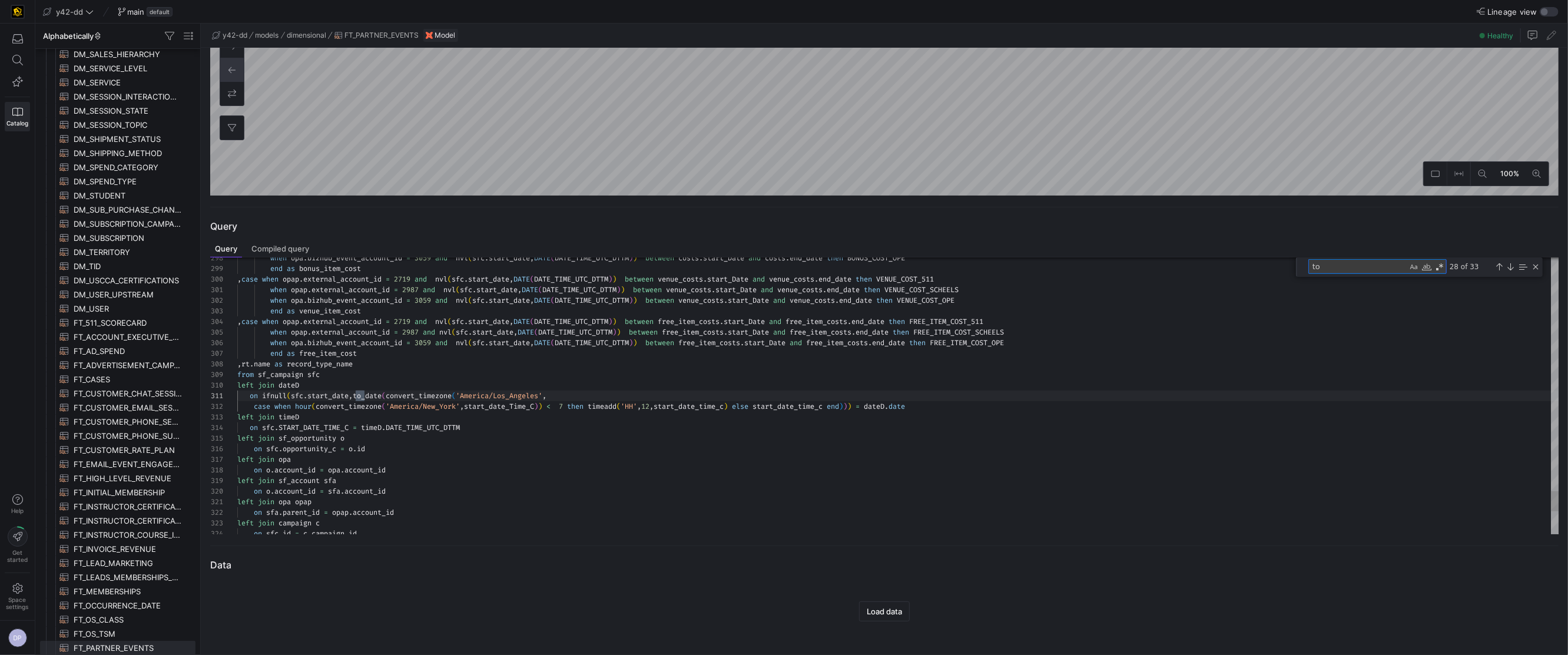
type textarea "tem_costs.end_date then FREE_ITEM_COST_511 when opap.external_account_id = 2987…"
type textarea "t"
type textarea "art_Date and free_item_costs.end_date then FREE_ITEM_COST_511 when opap.externa…"
type textarea "s"
type textarea "left join district on sfc.owner_id = district.user_id left join account_exec on…"
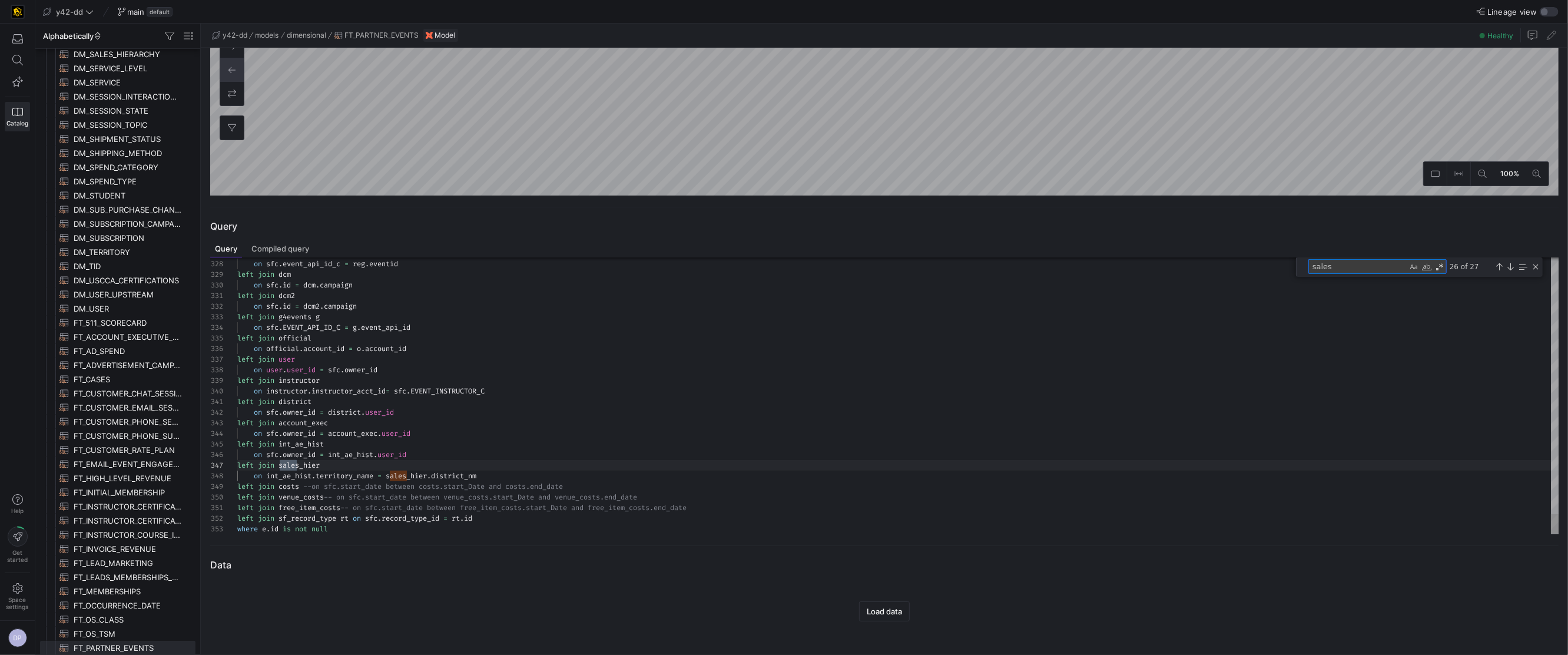
scroll to position [106, 63]
drag, startPoint x: 1346, startPoint y: 268, endPoint x: 1279, endPoint y: 268, distance: 67.0
click at [1290, 268] on div "327 328 329 330 331 332 333 334 335 336 337 338 339 340 341 342 343 344 345 346…" at bounding box center [884, 396] width 1349 height 277
click at [1355, 268] on textarea "sales" at bounding box center [1358, 267] width 99 height 13
type textarea "sales_"
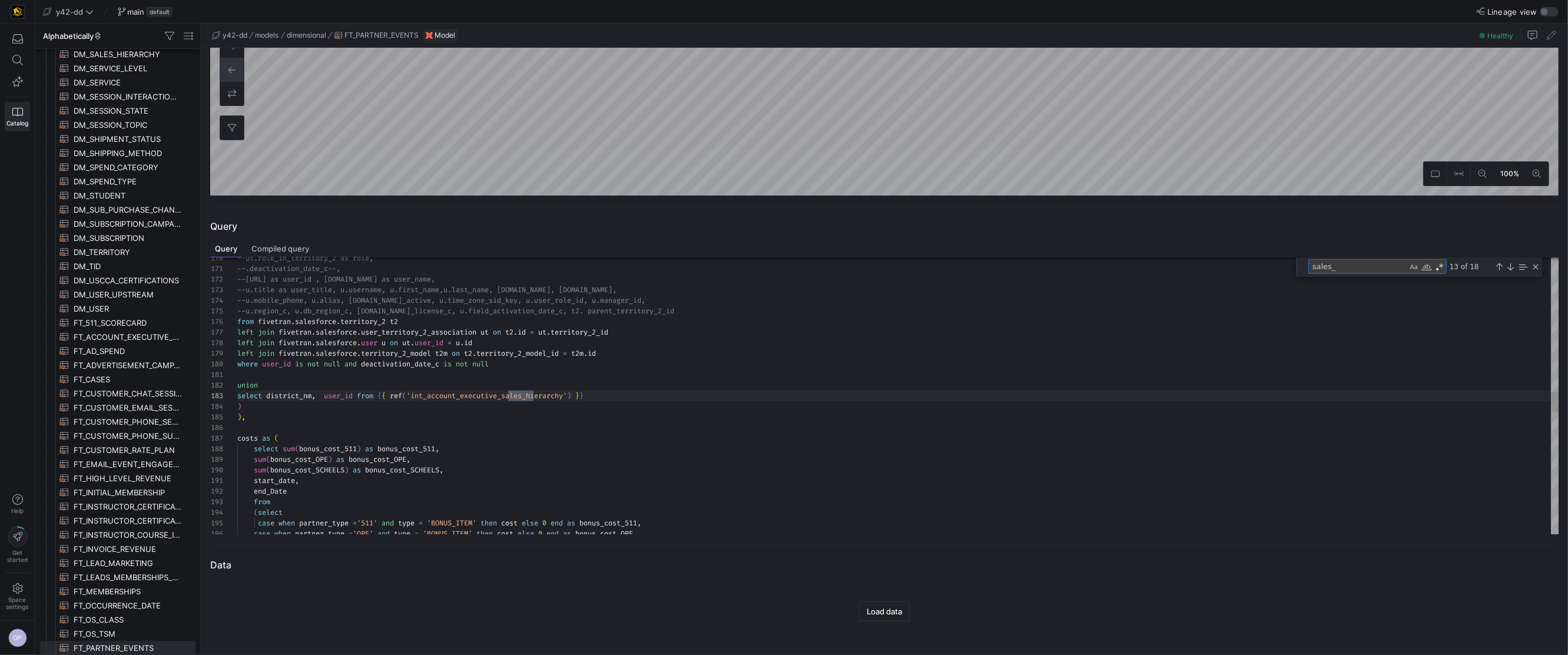
scroll to position [106, 29]
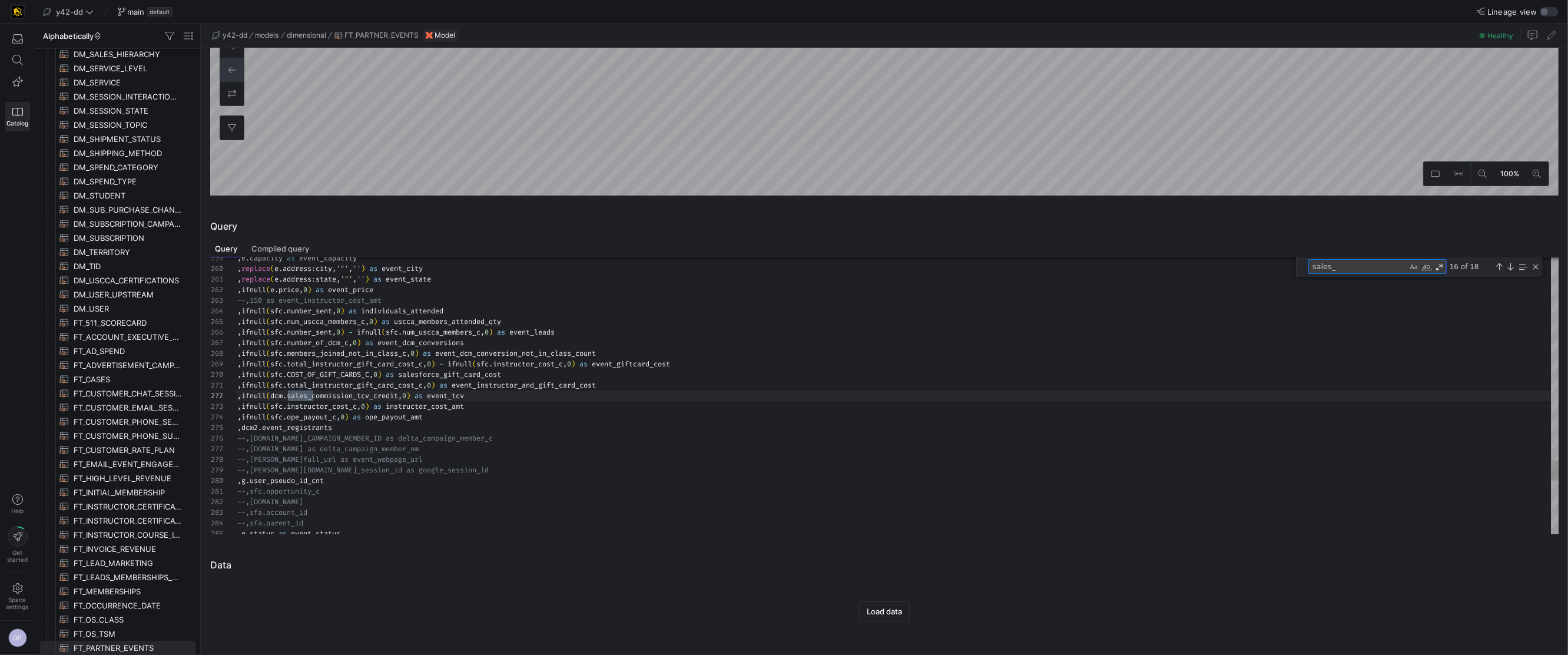
type textarea "left join district on sfc.owner_id = district.user_id left join account_exec on…"
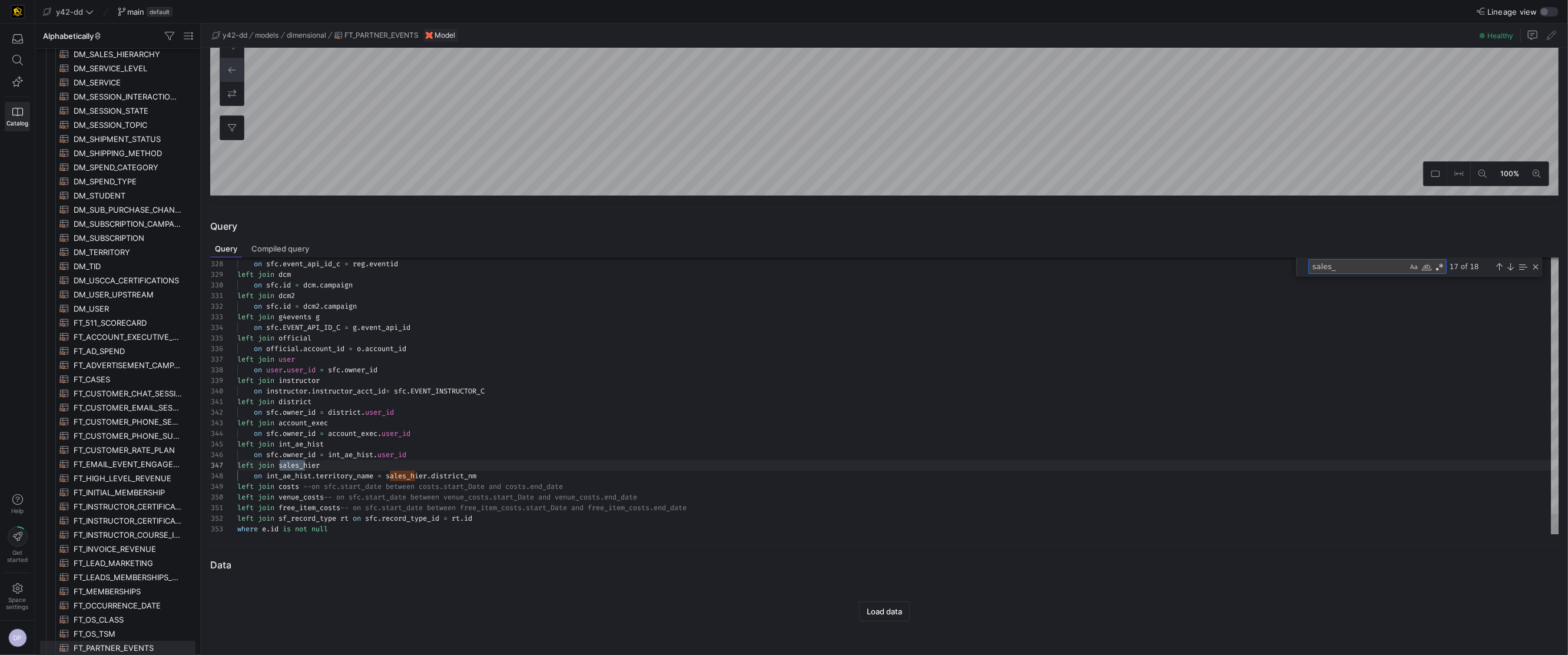
drag, startPoint x: 1354, startPoint y: 265, endPoint x: 1300, endPoint y: 264, distance: 54.0
click at [1300, 264] on div "sales_ sales_ 17 of 18" at bounding box center [1419, 267] width 247 height 19
type textarea "art_Date and free_item_costs.end_date then FREE_ITEM_COST_511 when opap.externa…"
type textarea "s"
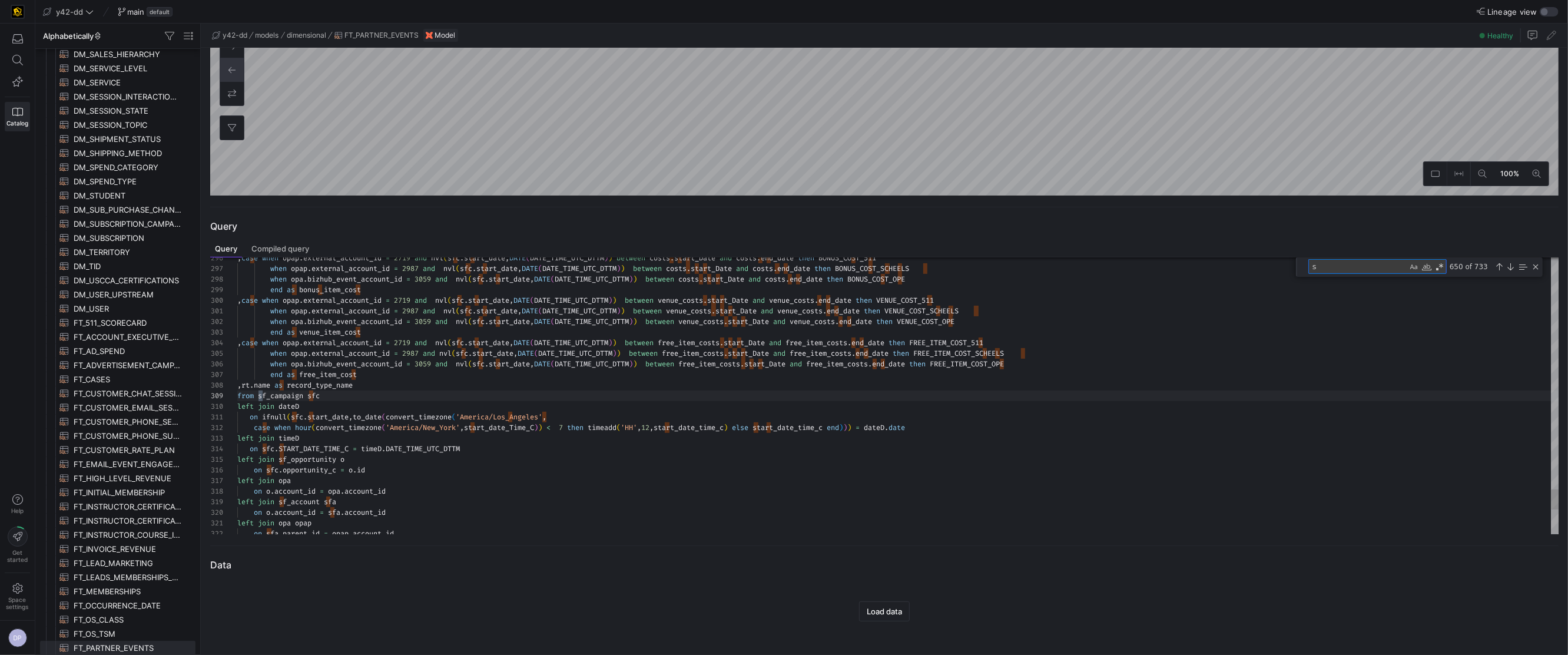
scroll to position [74, 26]
type textarea "_Date and free_item_costs.end_date then FREE_ITEM_COST_511 when opap.external_a…"
type textarea "c"
type textarea "on ifnull(sfc.start_date,to_date(convert_timezone('America/Los_Angeles', case w…"
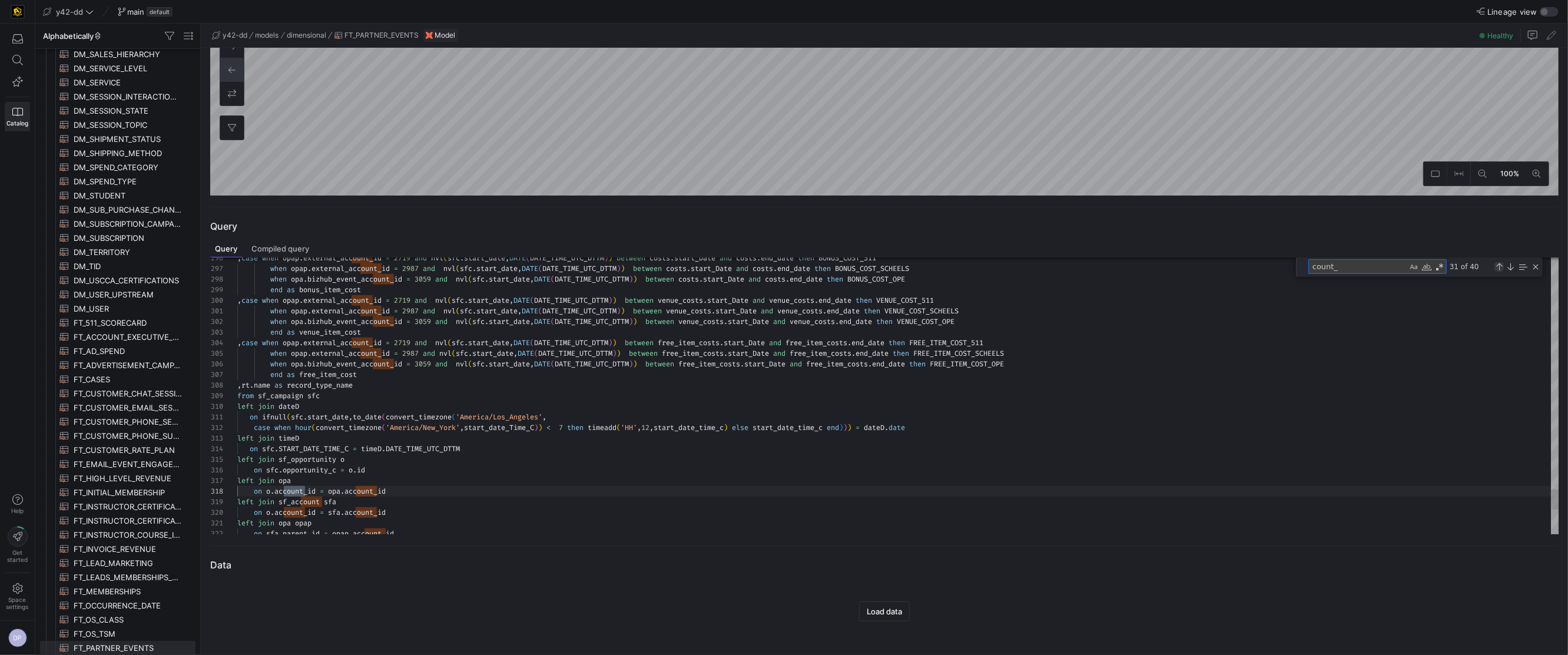
scroll to position [106, 72]
type textarea "co"
type textarea "_Date and free_item_costs.end_date then FREE_ITEM_COST_511 when opap.external_a…"
type textarea "c"
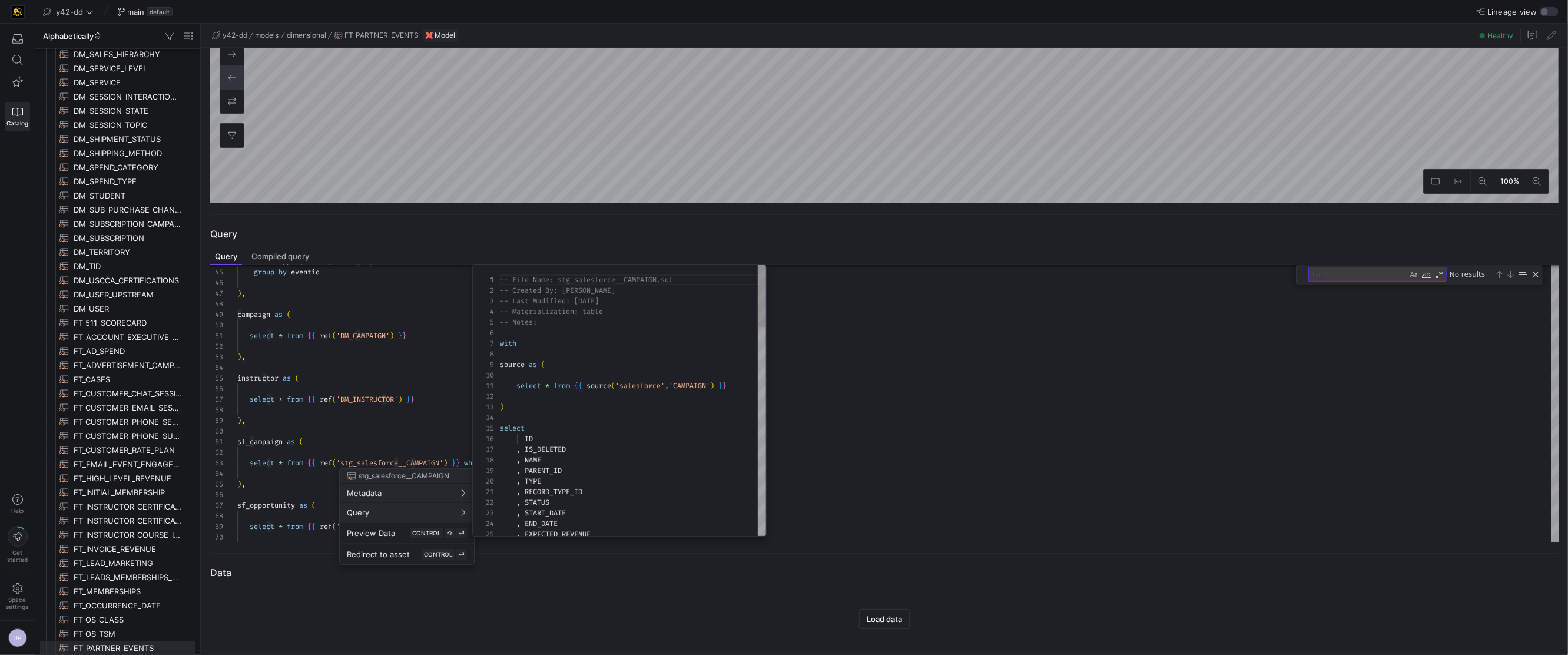
scroll to position [106, 0]
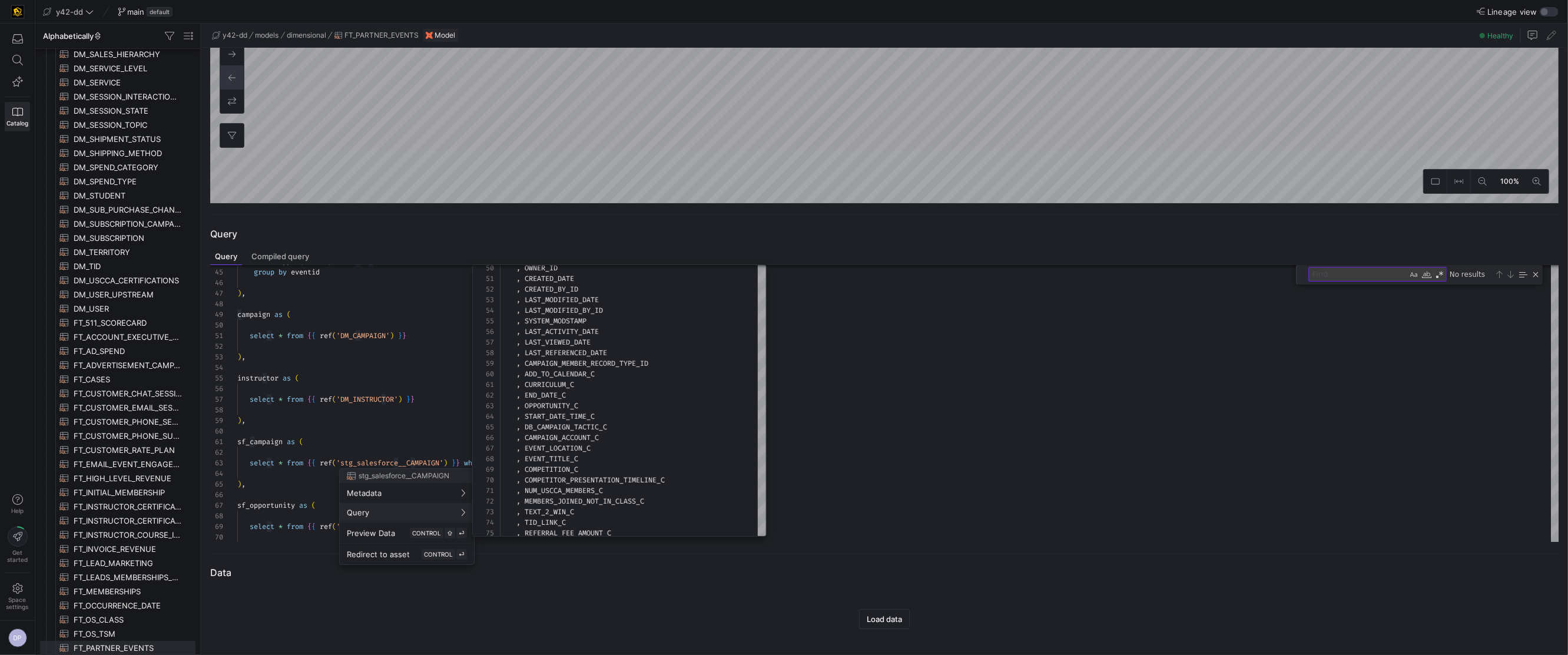
click at [1319, 271] on div at bounding box center [784, 328] width 1568 height 655
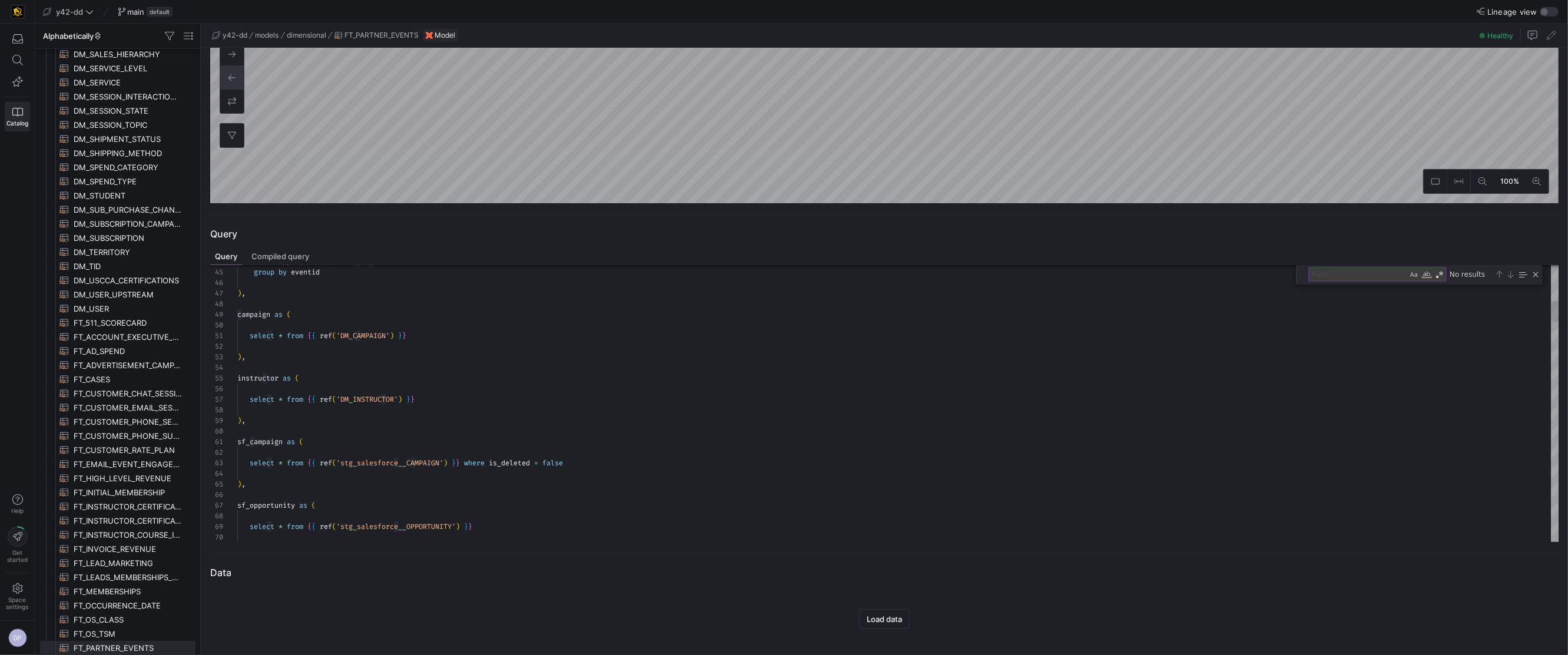
click at [1332, 273] on textarea "Find" at bounding box center [1358, 274] width 99 height 13
type textarea "nd free_item_costs.end_date then FREE_ITEM_COST_511 when opap.external_account_…"
type textarea "nu"
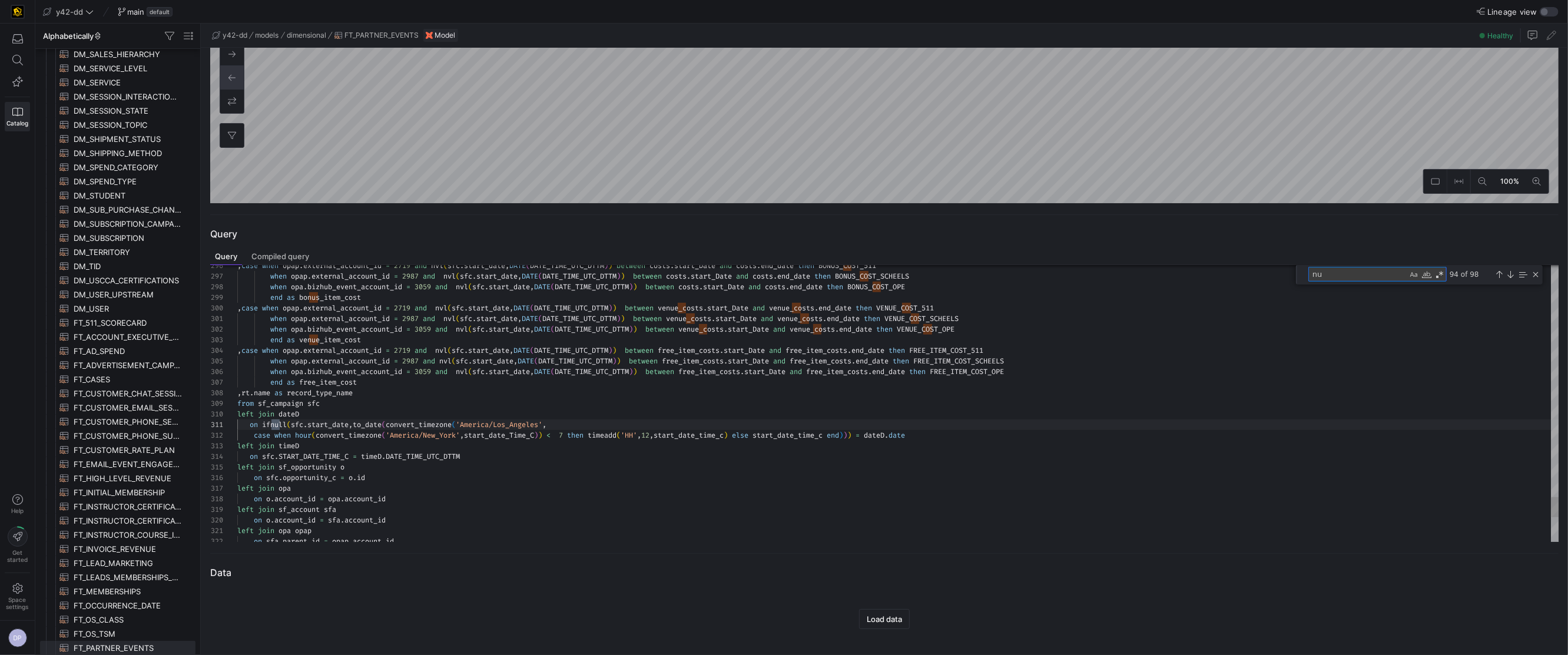
type textarea "registrants as ( select eventid ,count(*) as num_registrants ,sum (case when up…"
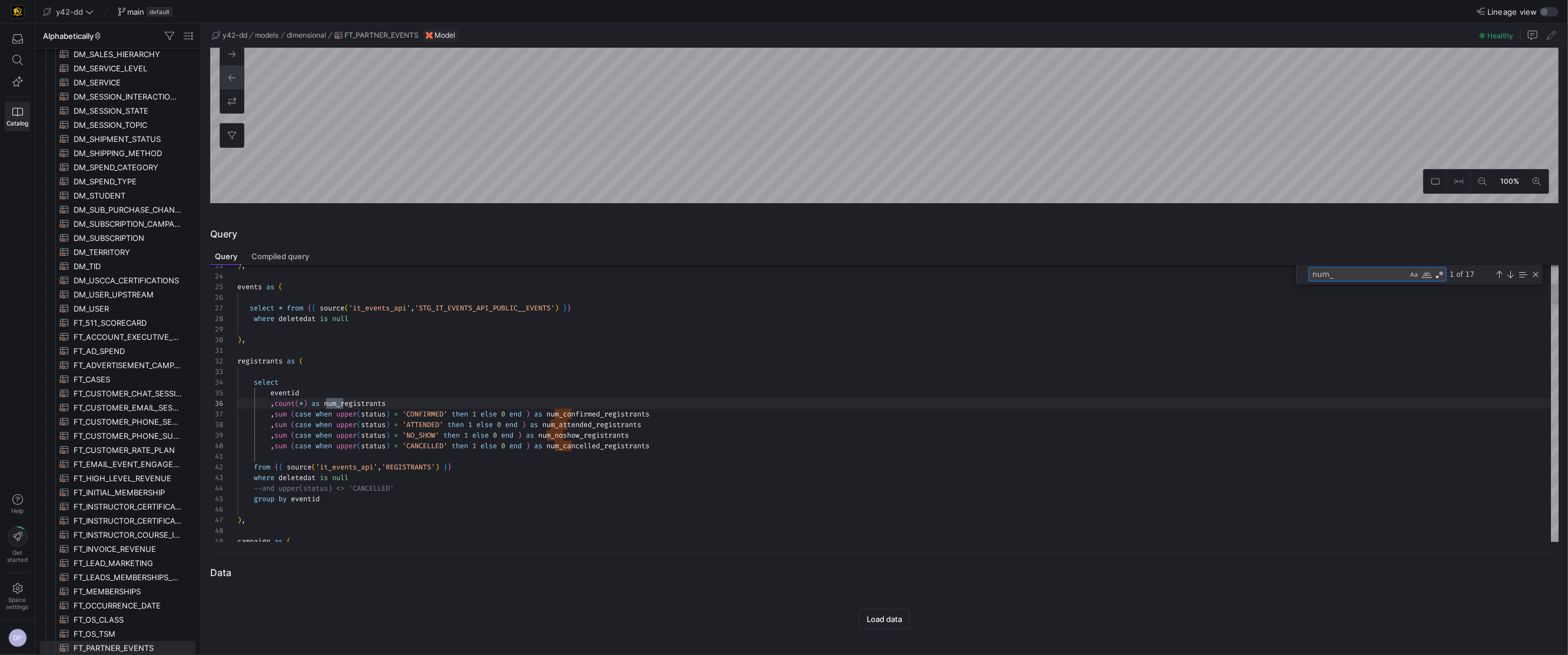
scroll to position [106, 106]
type textarea "num"
type textarea "on ifnull(sfc.start_date,to_date(convert_timezone('America/Los_Angeles', case w…"
type textarea "nu"
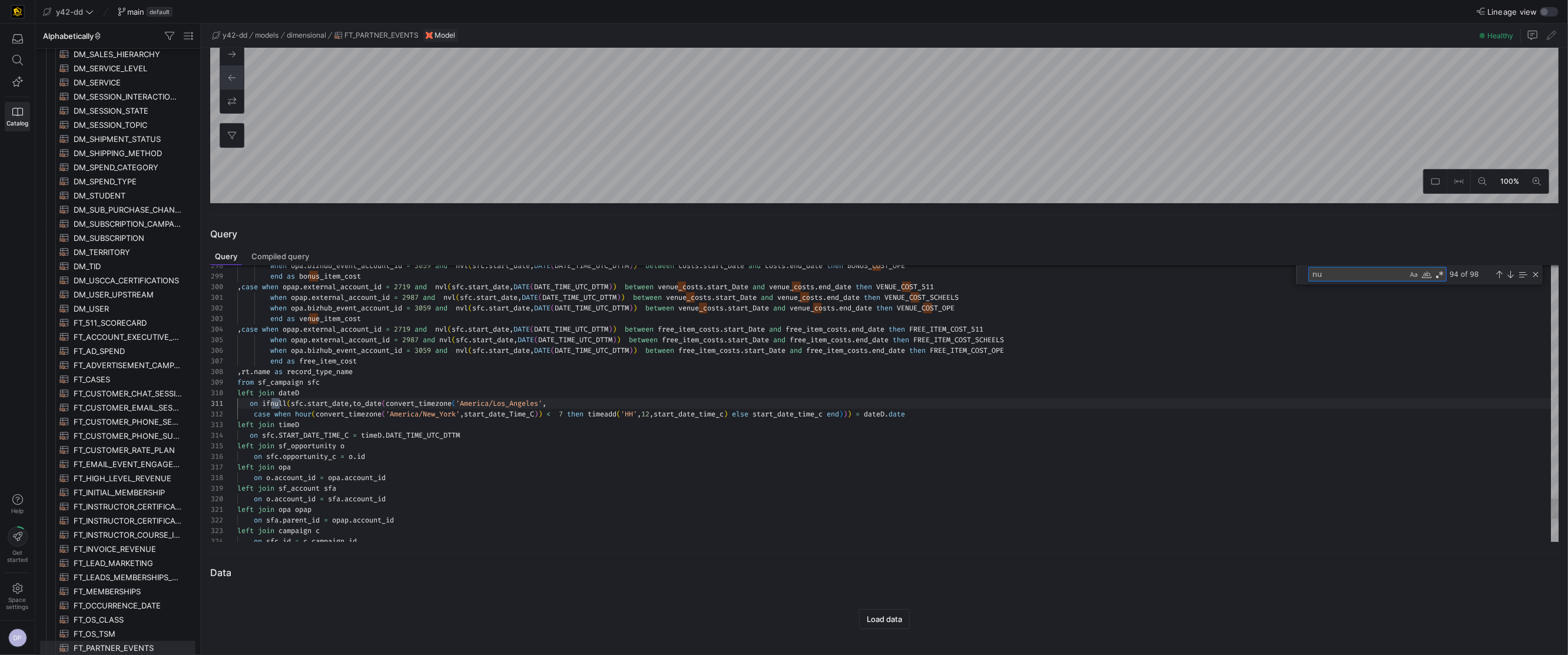
type textarea "nd free_item_costs.end_date then FREE_ITEM_COST_511 when opap.external_account_…"
type textarea "n"
type textarea "ts.end_date then FREE_ITEM_COST_511 when opap.external_account_id = 2987 and nv…"
type textarea "d"
type textarea "left join opa opap on sfa.parent_id = opap.account_id left join campaign c on […"
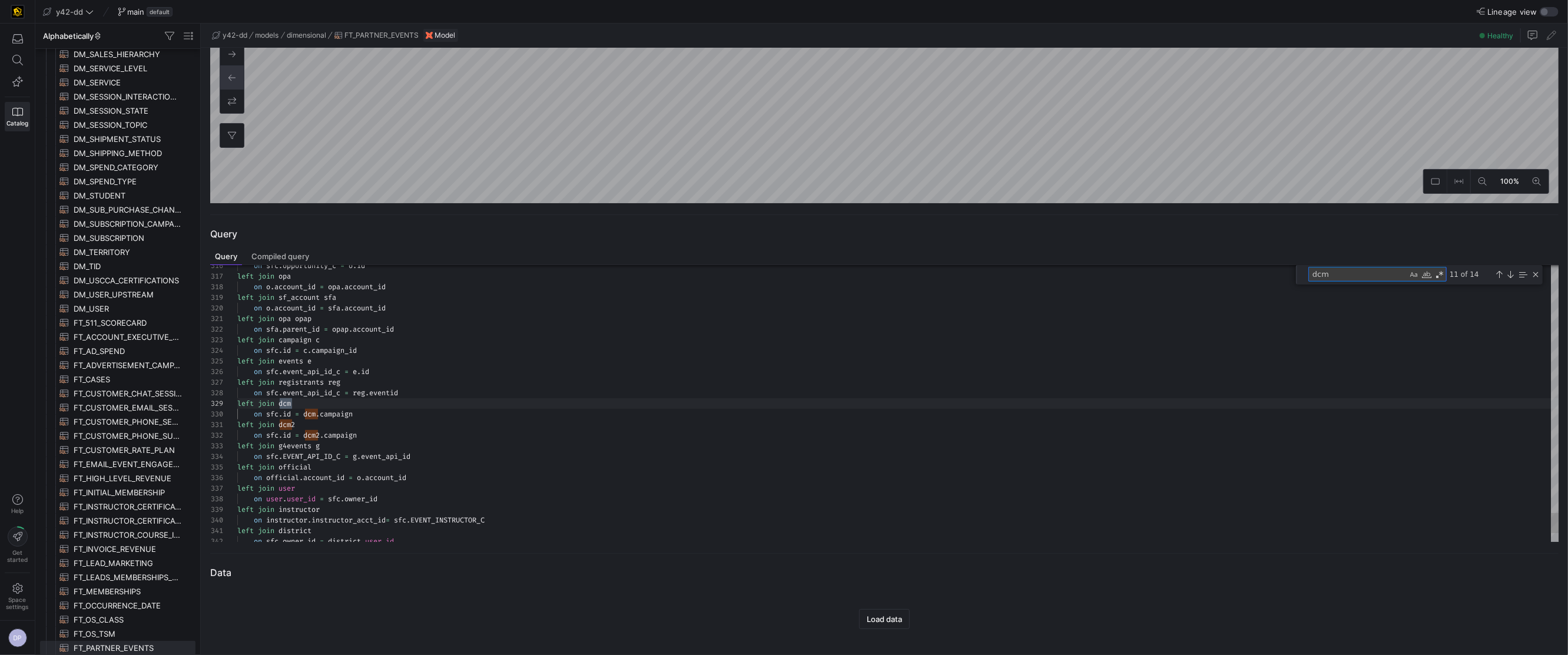
scroll to position [106, 55]
type textarea "dcm"
click at [1517, 273] on div "Find in Selection (⌥⌘L)" at bounding box center [1522, 274] width 13 height 13
click at [1511, 275] on div "Next Match (Enter)" at bounding box center [1510, 274] width 9 height 9
click at [1509, 275] on div "Next Match (Enter)" at bounding box center [1510, 274] width 9 height 9
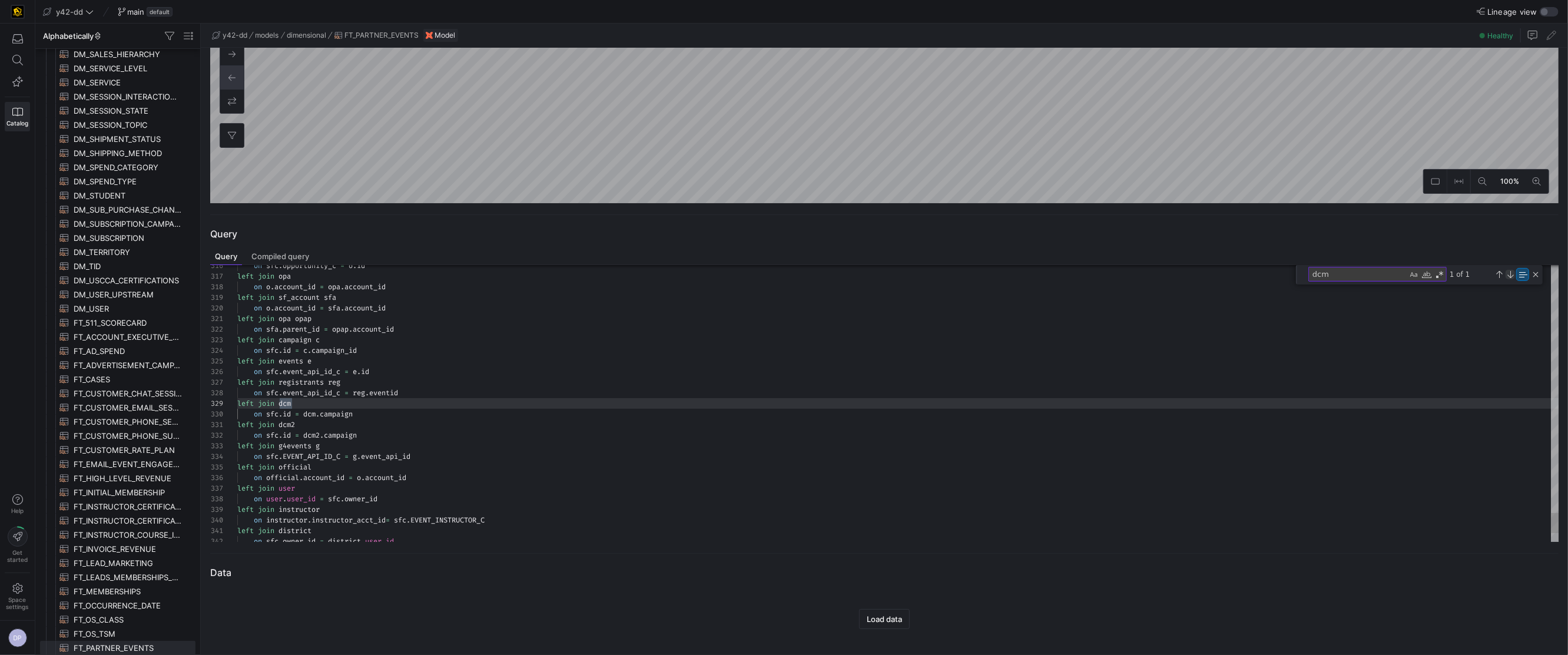
click at [1509, 275] on div "Next Match (Enter)" at bounding box center [1510, 274] width 9 height 9
click at [1518, 276] on div "Find in Selection (⌥⌘L)" at bounding box center [1522, 274] width 13 height 13
click at [1508, 274] on div "Next Match (Enter)" at bounding box center [1510, 274] width 9 height 9
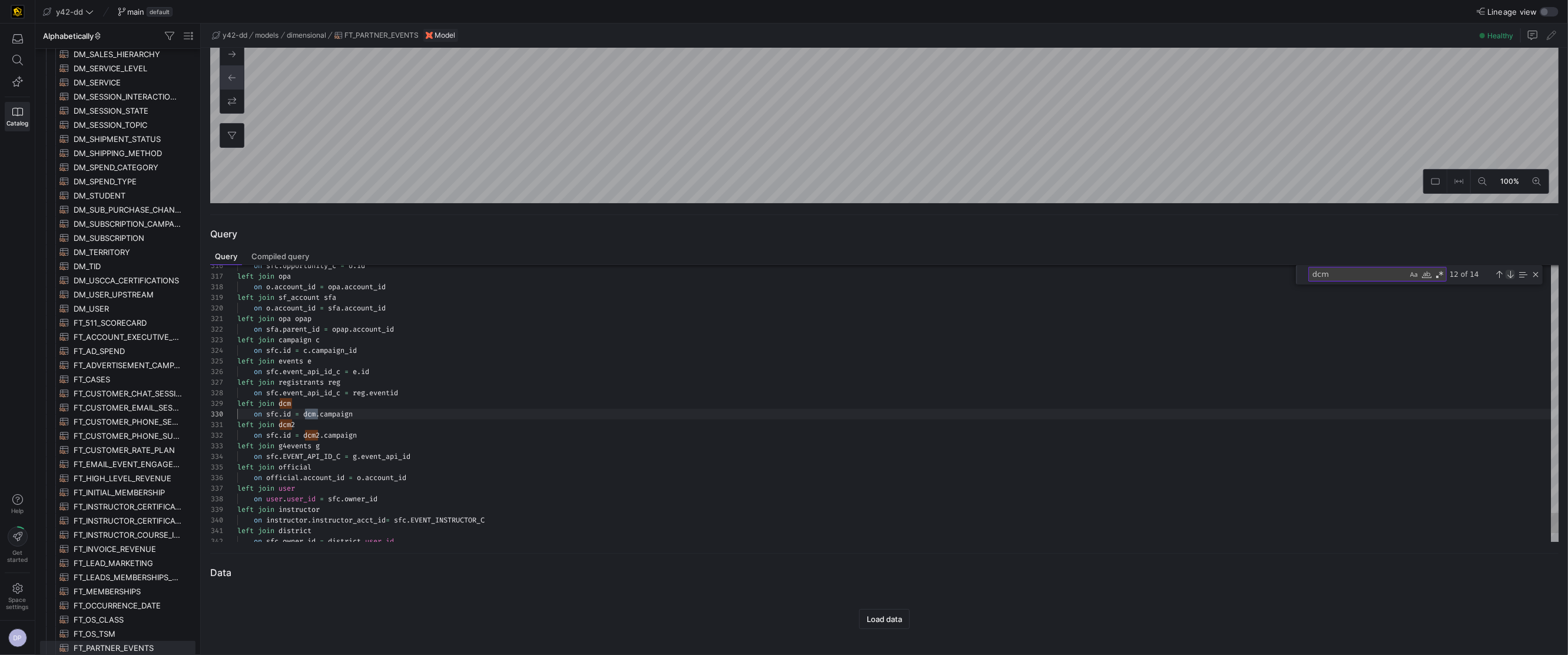
click at [1508, 274] on div "Next Match (Enter)" at bounding box center [1510, 274] width 9 height 9
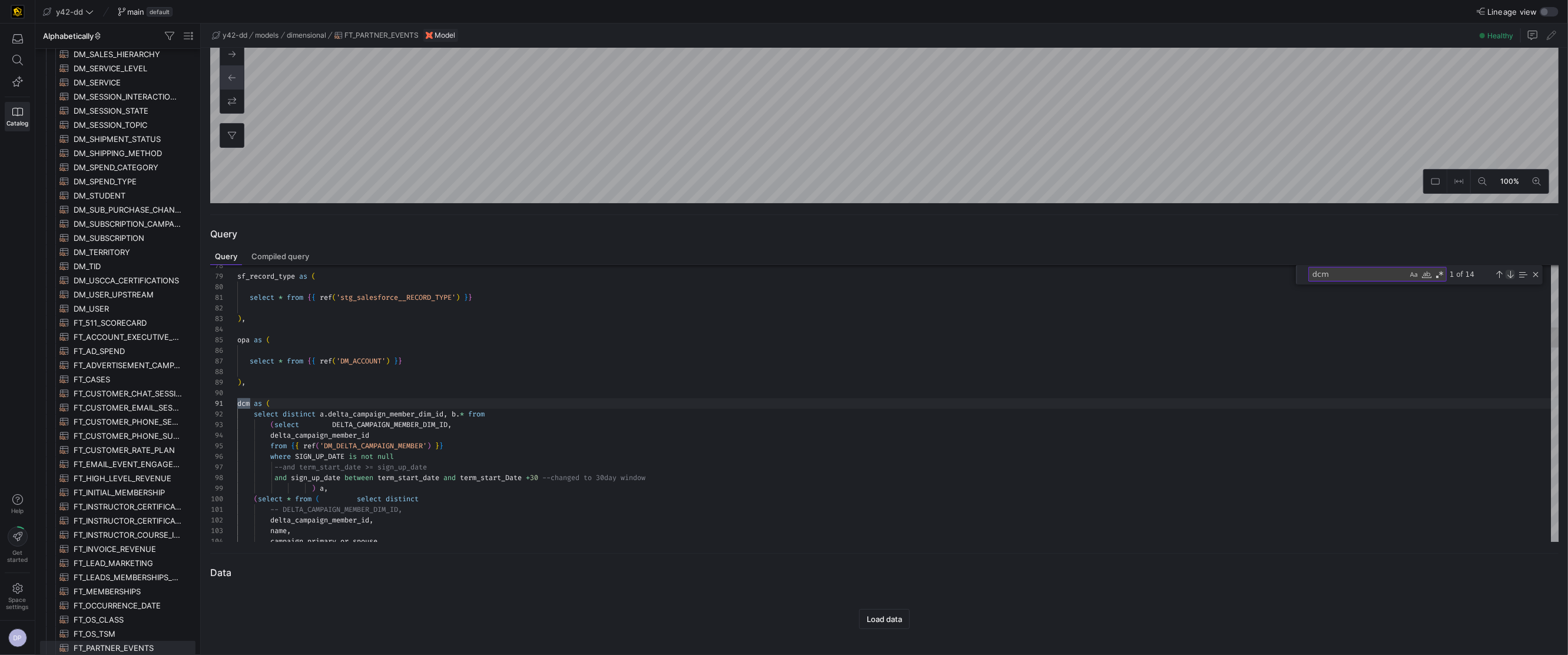
scroll to position [106, 13]
click at [1508, 274] on div "Next Match (Enter)" at bounding box center [1510, 274] width 9 height 9
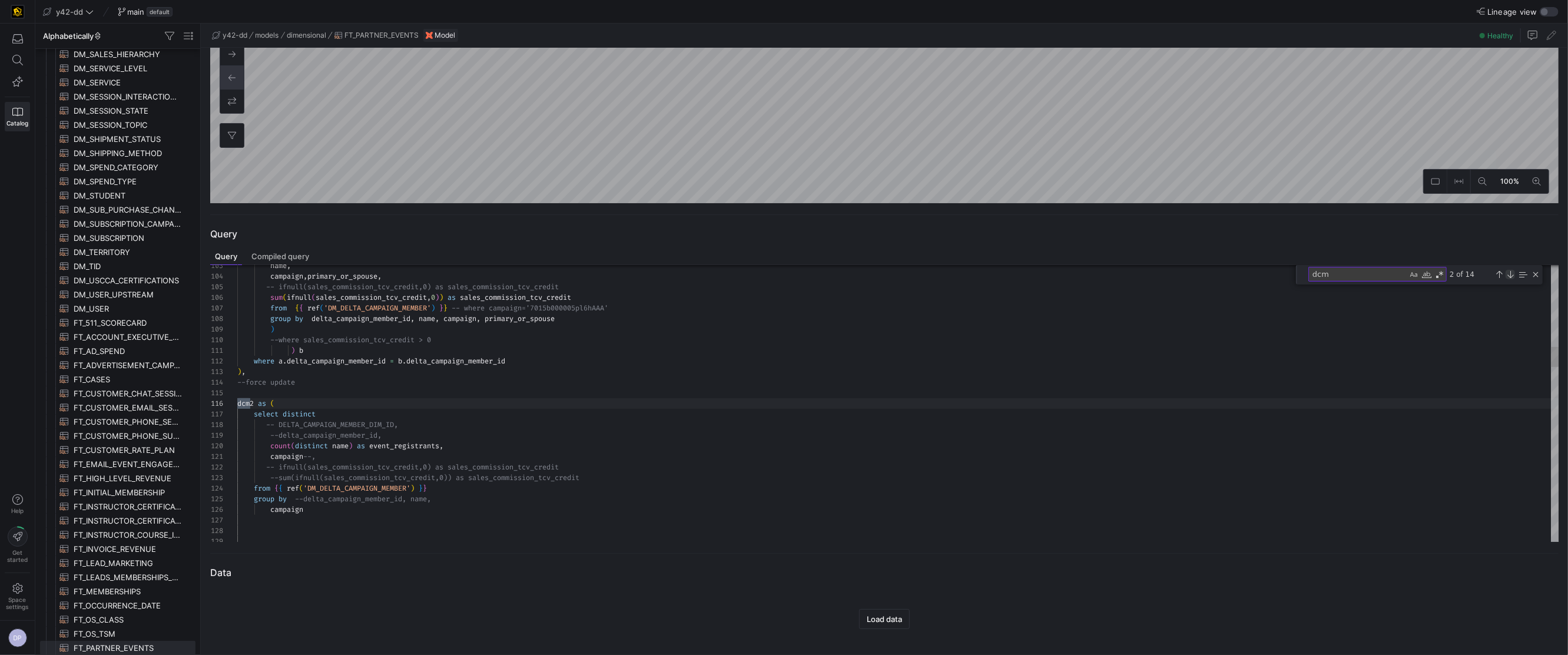
click at [1508, 274] on div "Next Match (Enter)" at bounding box center [1510, 274] width 9 height 9
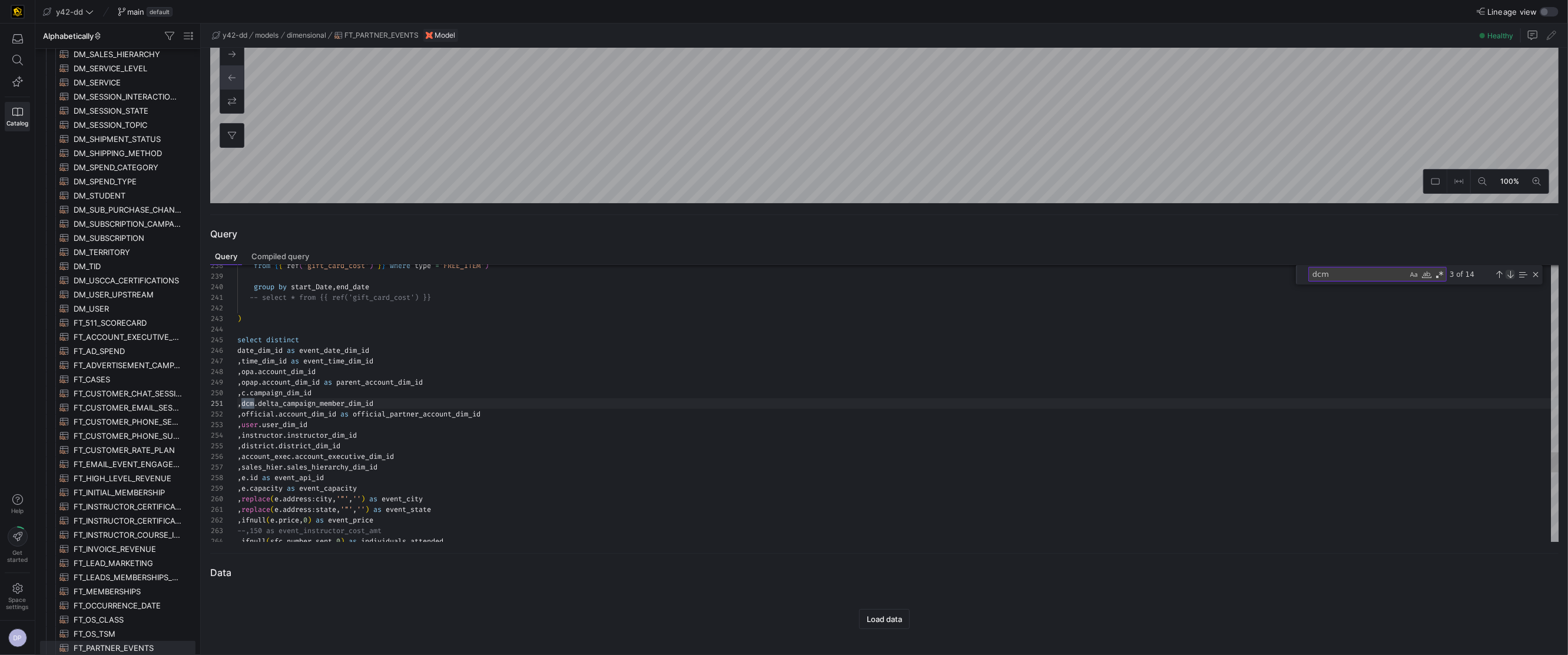
click at [1508, 274] on div "Next Match (Enter)" at bounding box center [1510, 274] width 9 height 9
type textarea ",replace(e.address:state,'"','') as event_state ,ifnull(e.price,0) as event_pri…"
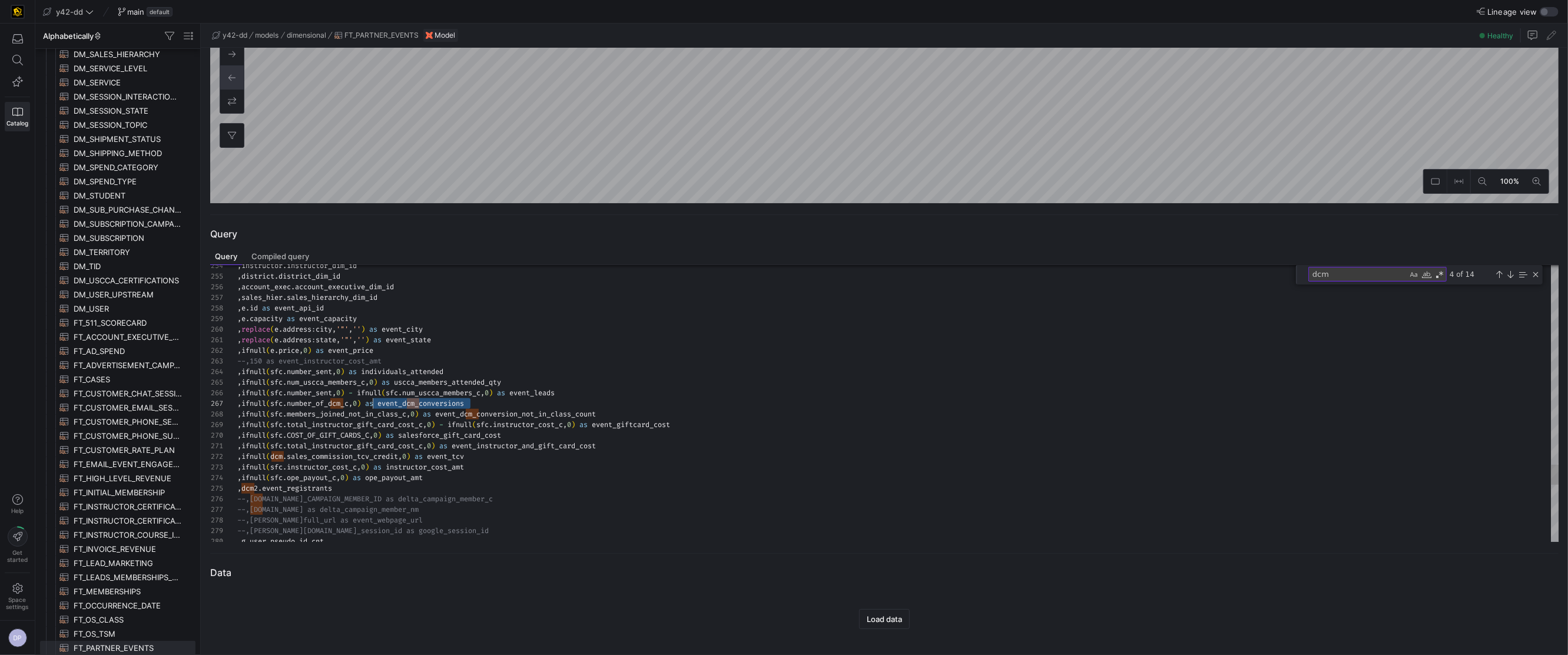
scroll to position [63, 135]
drag, startPoint x: 471, startPoint y: 404, endPoint x: 373, endPoint y: 402, distance: 98.0
drag, startPoint x: 351, startPoint y: 401, endPoint x: 270, endPoint y: 400, distance: 81.0
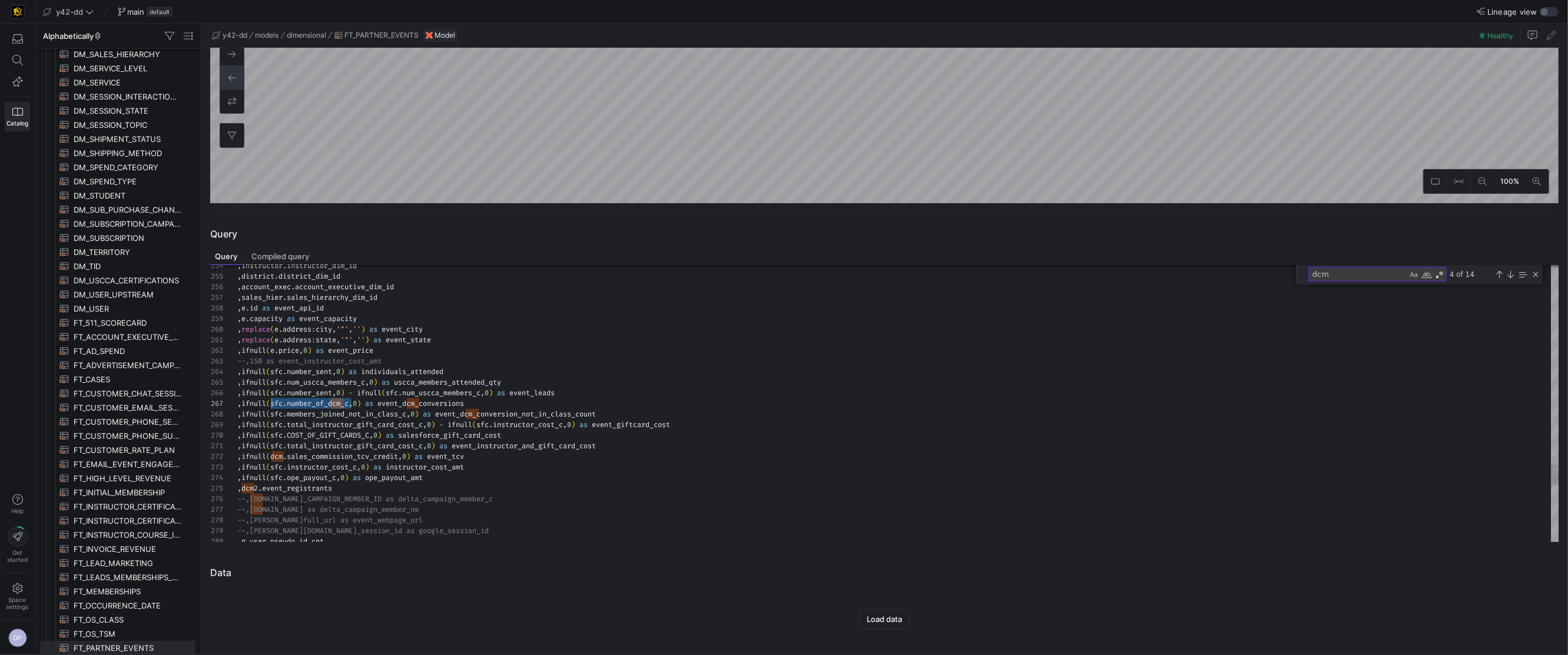
drag, startPoint x: 352, startPoint y: 403, endPoint x: 289, endPoint y: 405, distance: 63.0
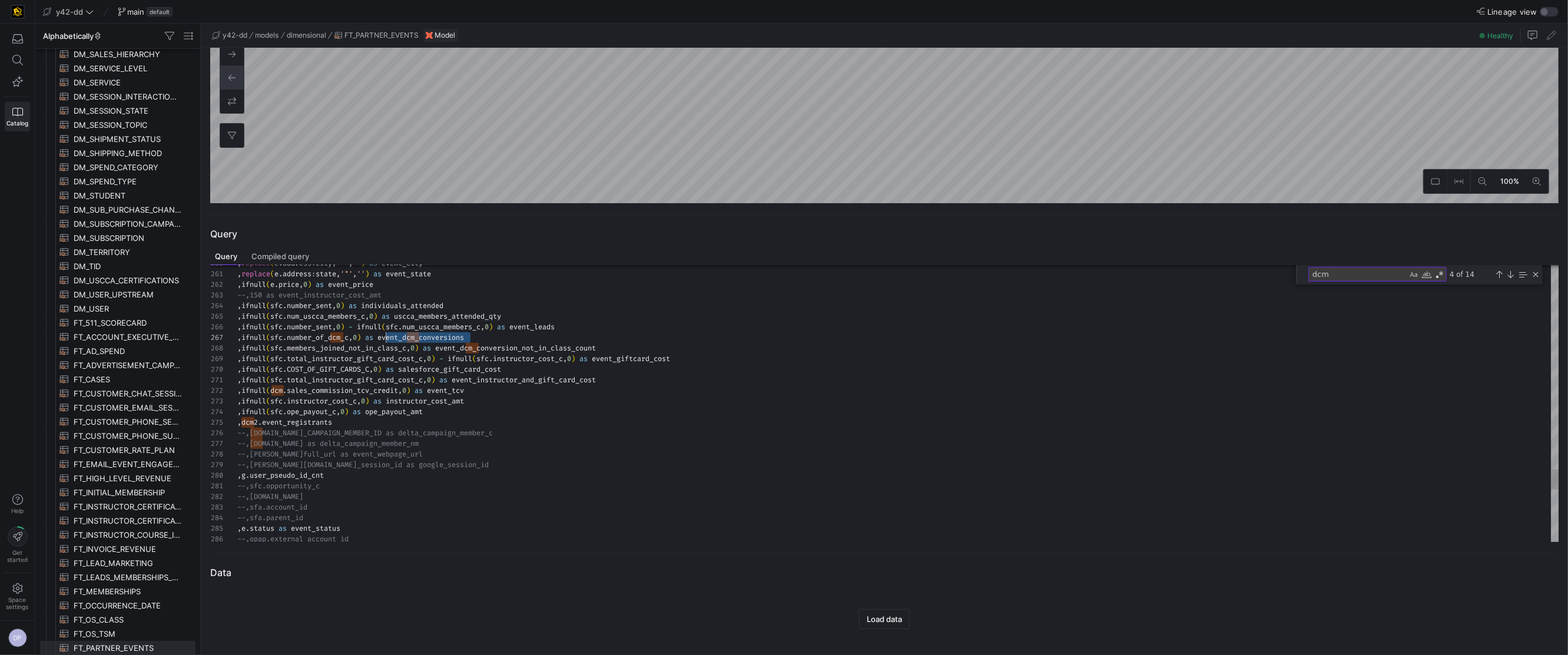
scroll to position [63, 144]
drag, startPoint x: 466, startPoint y: 335, endPoint x: 382, endPoint y: 336, distance: 84.0
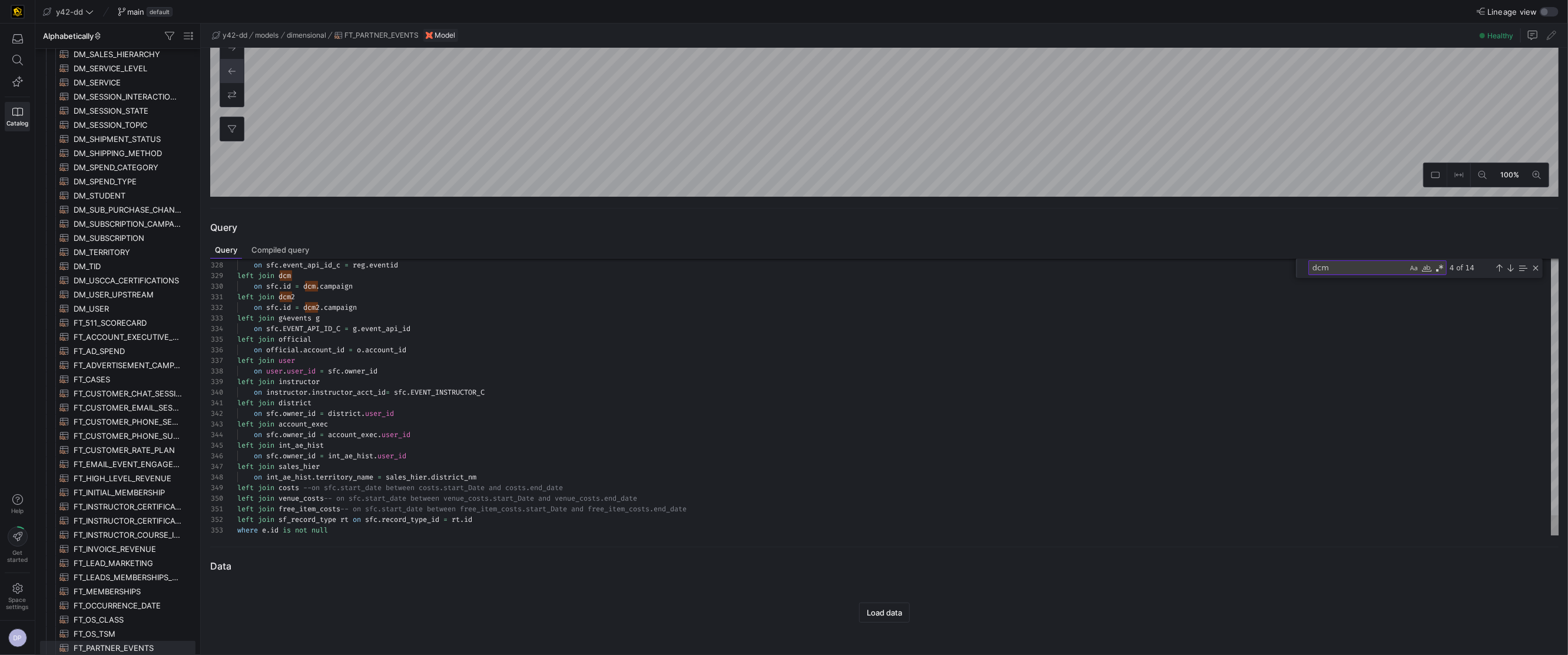
scroll to position [275, 0]
